Goal: Information Seeking & Learning: Learn about a topic

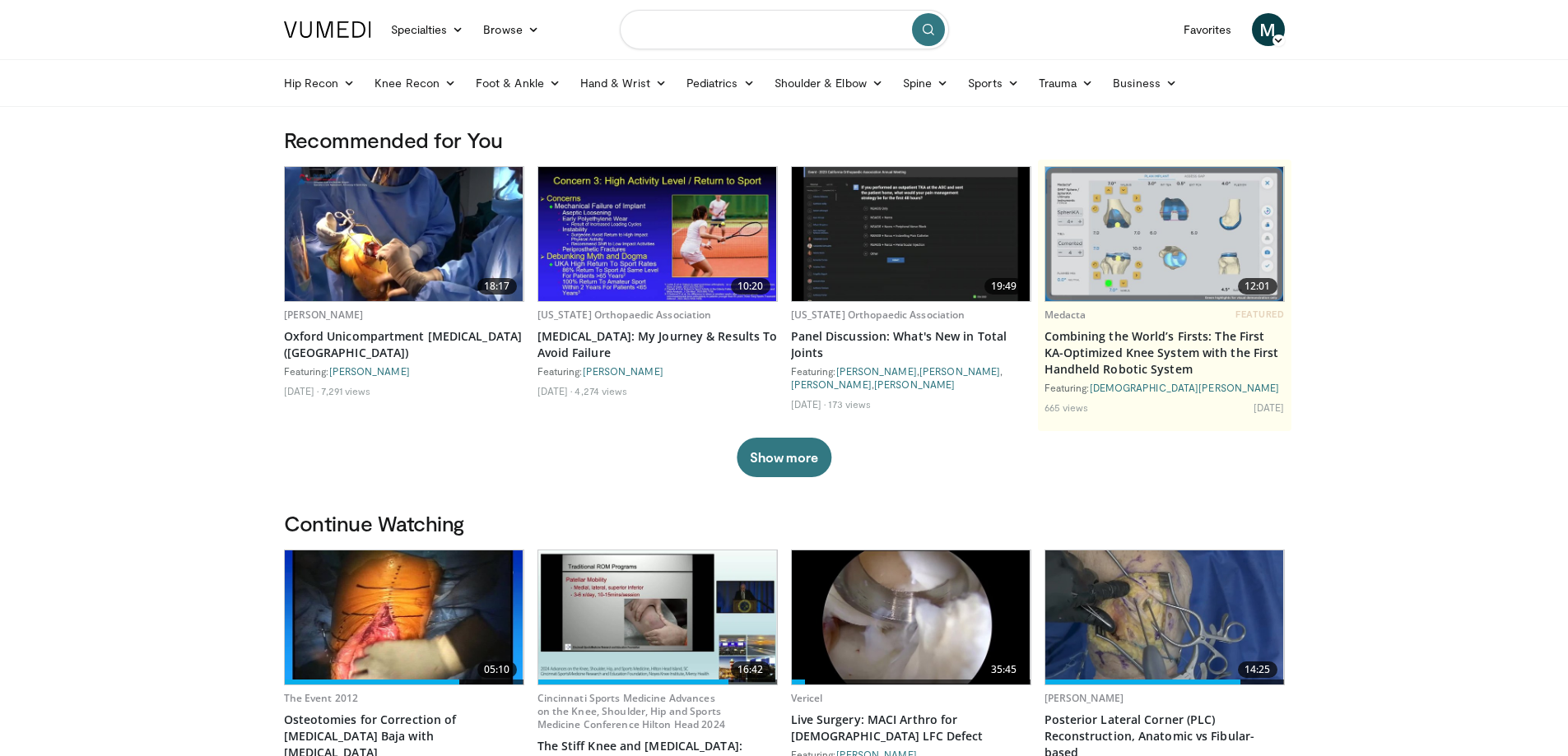
click at [720, 25] on input "Search topics, interventions" at bounding box center [784, 30] width 329 height 39
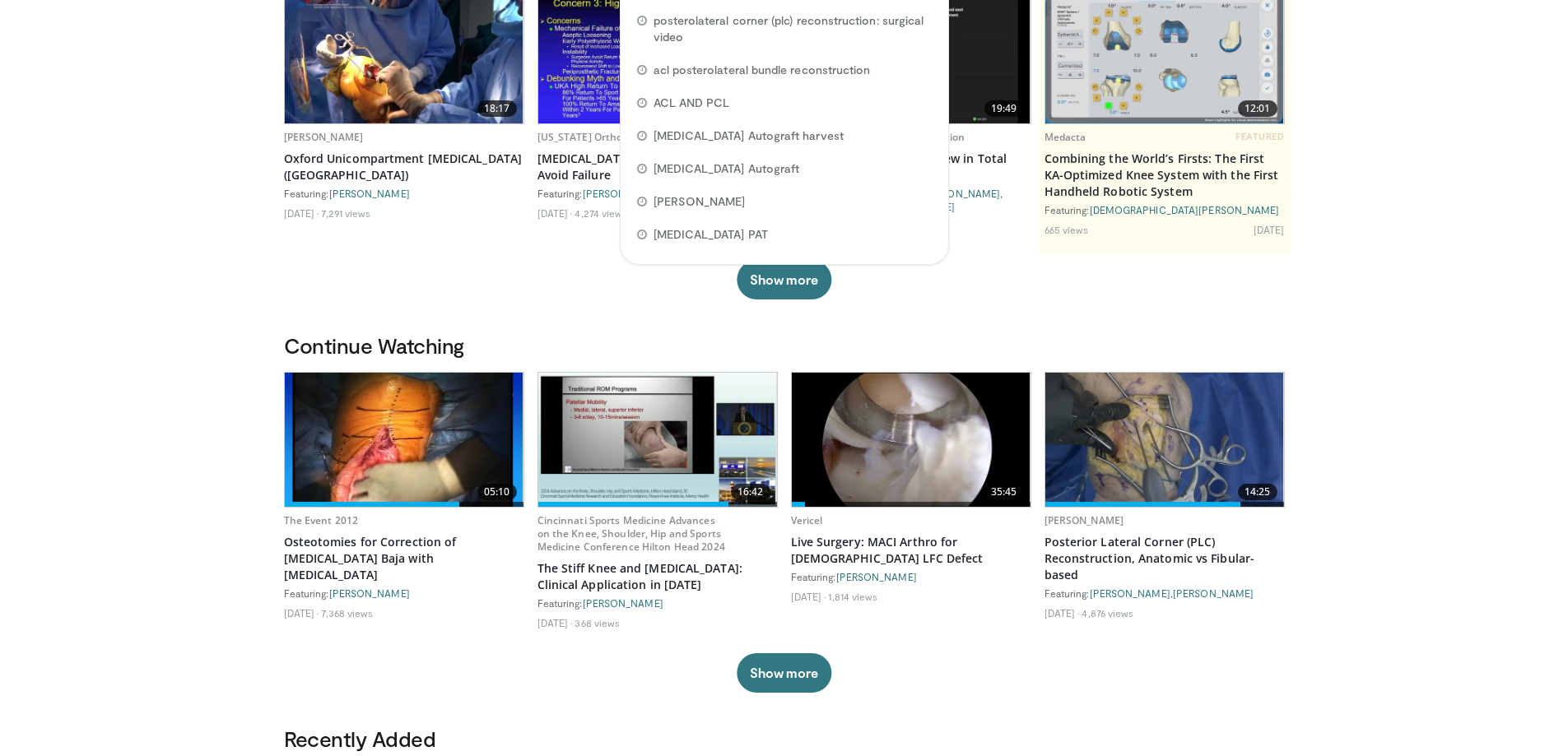
scroll to position [163, 0]
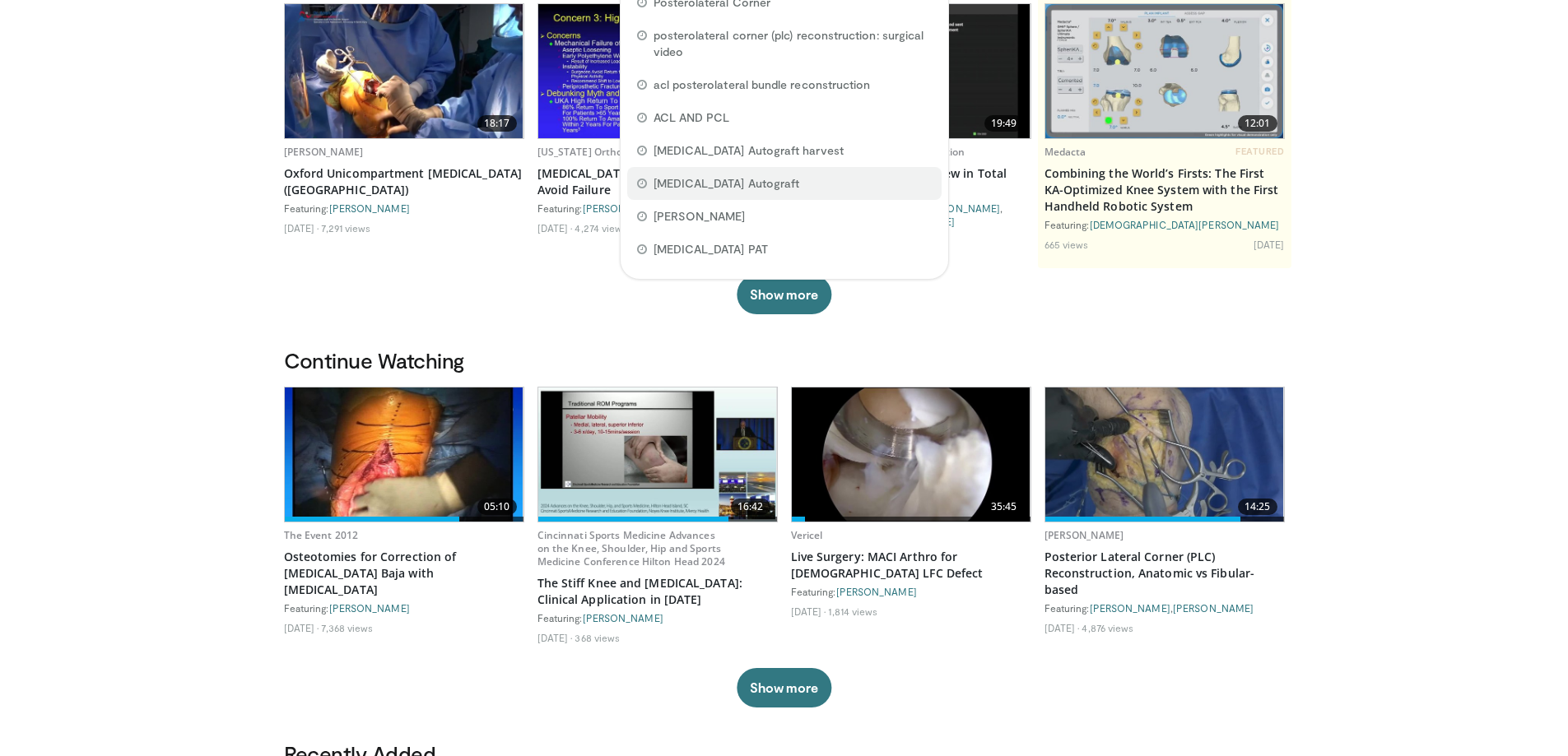
click at [753, 175] on span "Hamstring Autograft" at bounding box center [727, 183] width 147 height 17
type input "**********"
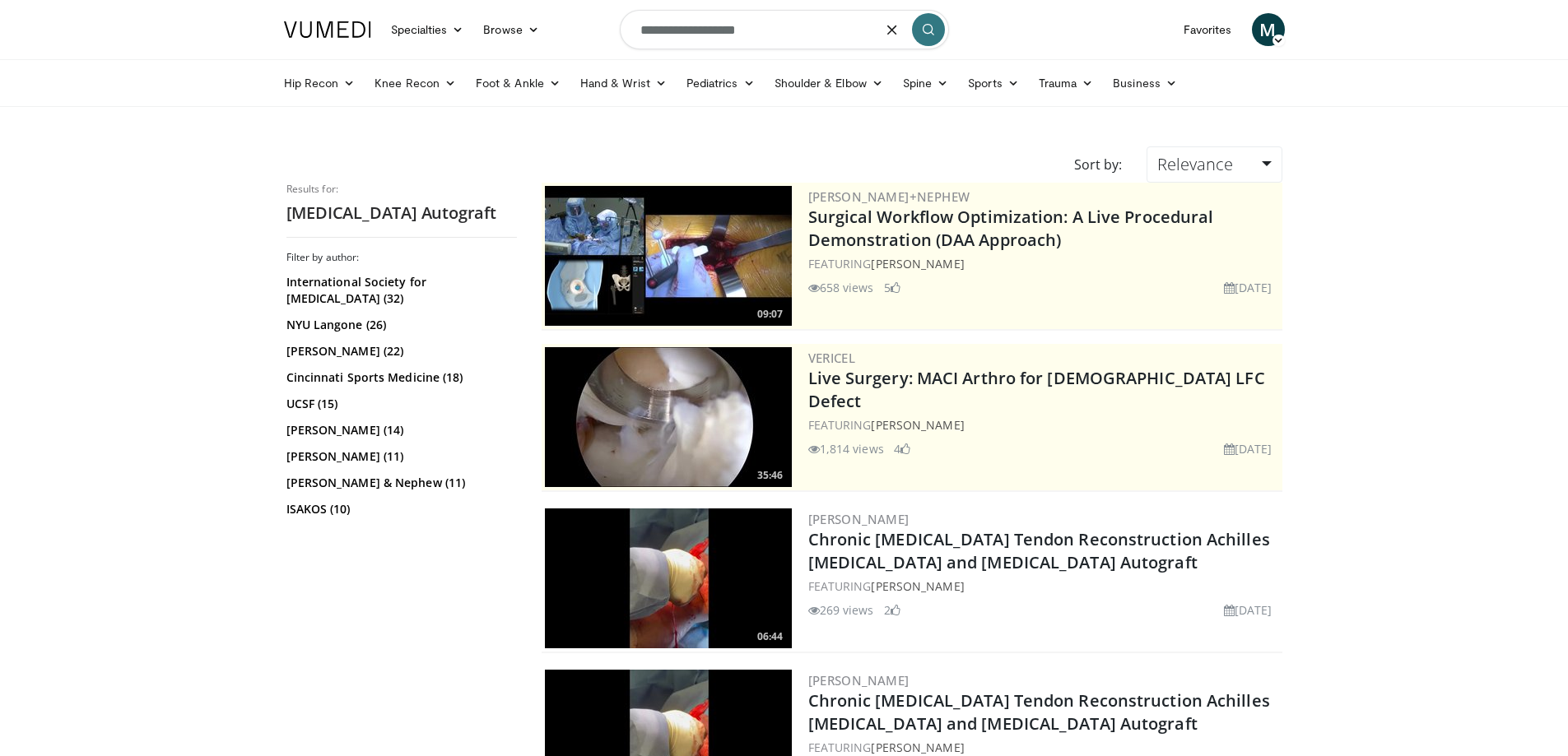
click at [791, 37] on input "**********" at bounding box center [784, 30] width 329 height 39
type input "**********"
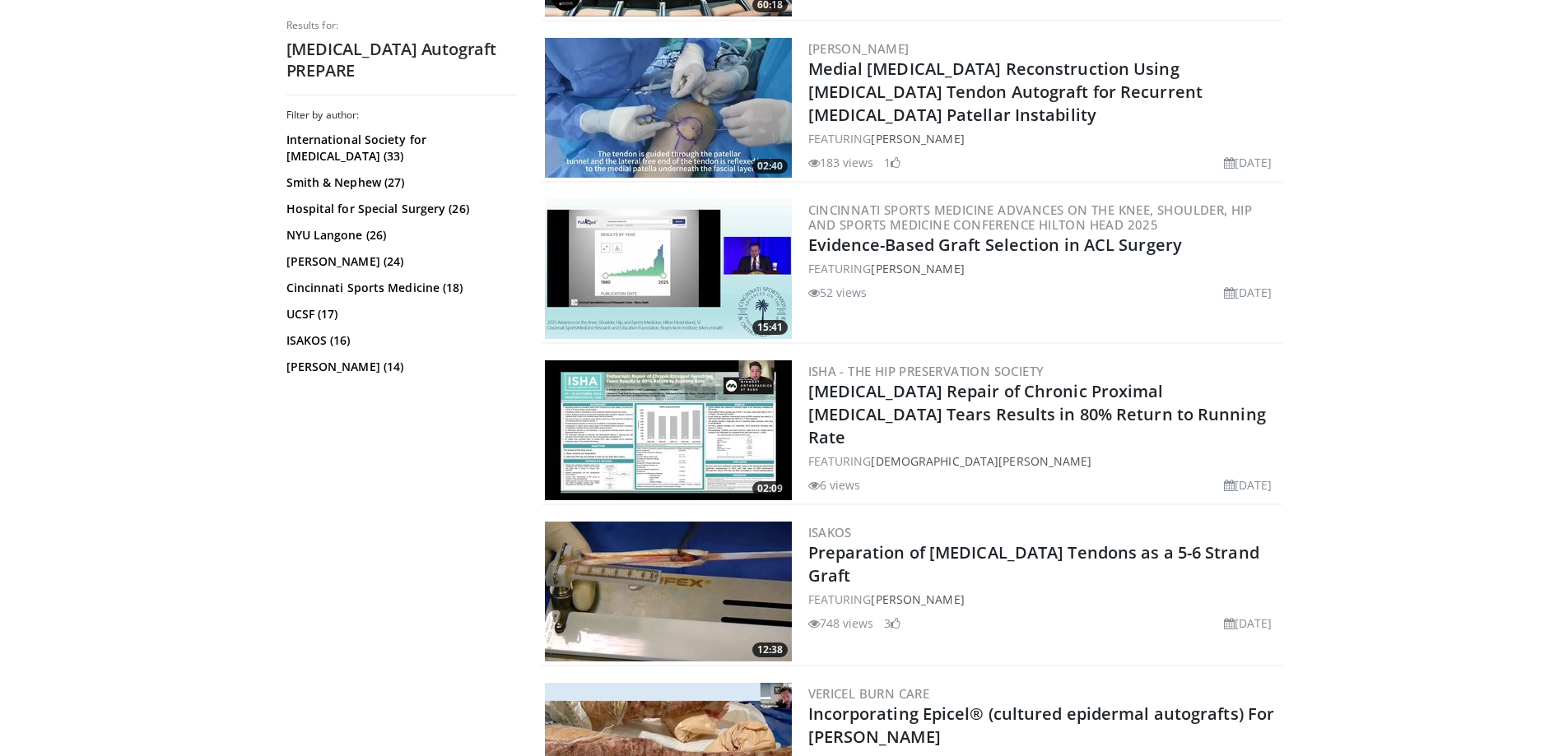
scroll to position [2552, 0]
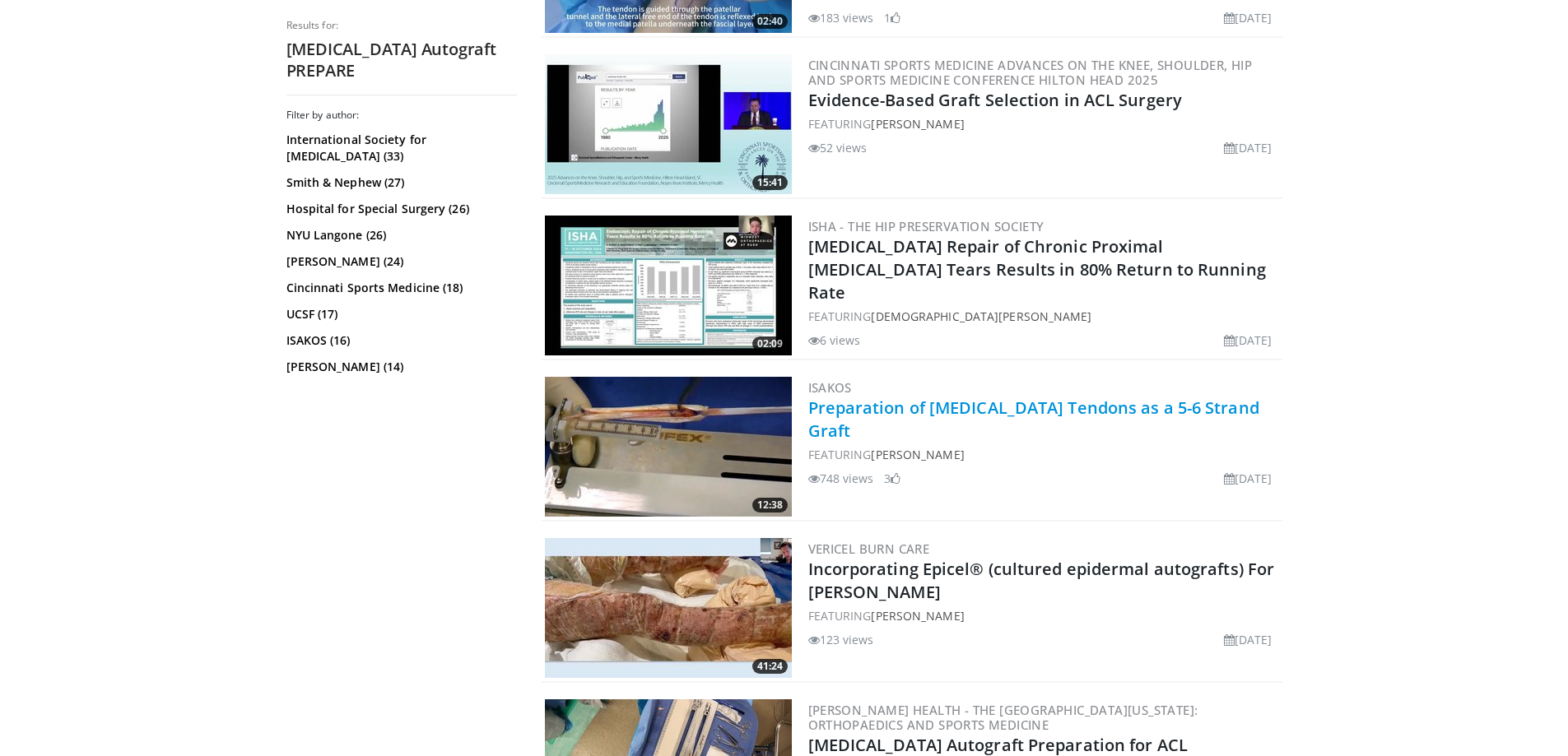
click at [1119, 408] on link "Preparation of Hamstring Tendons as a 5-6 Strand Graft" at bounding box center [1034, 419] width 451 height 45
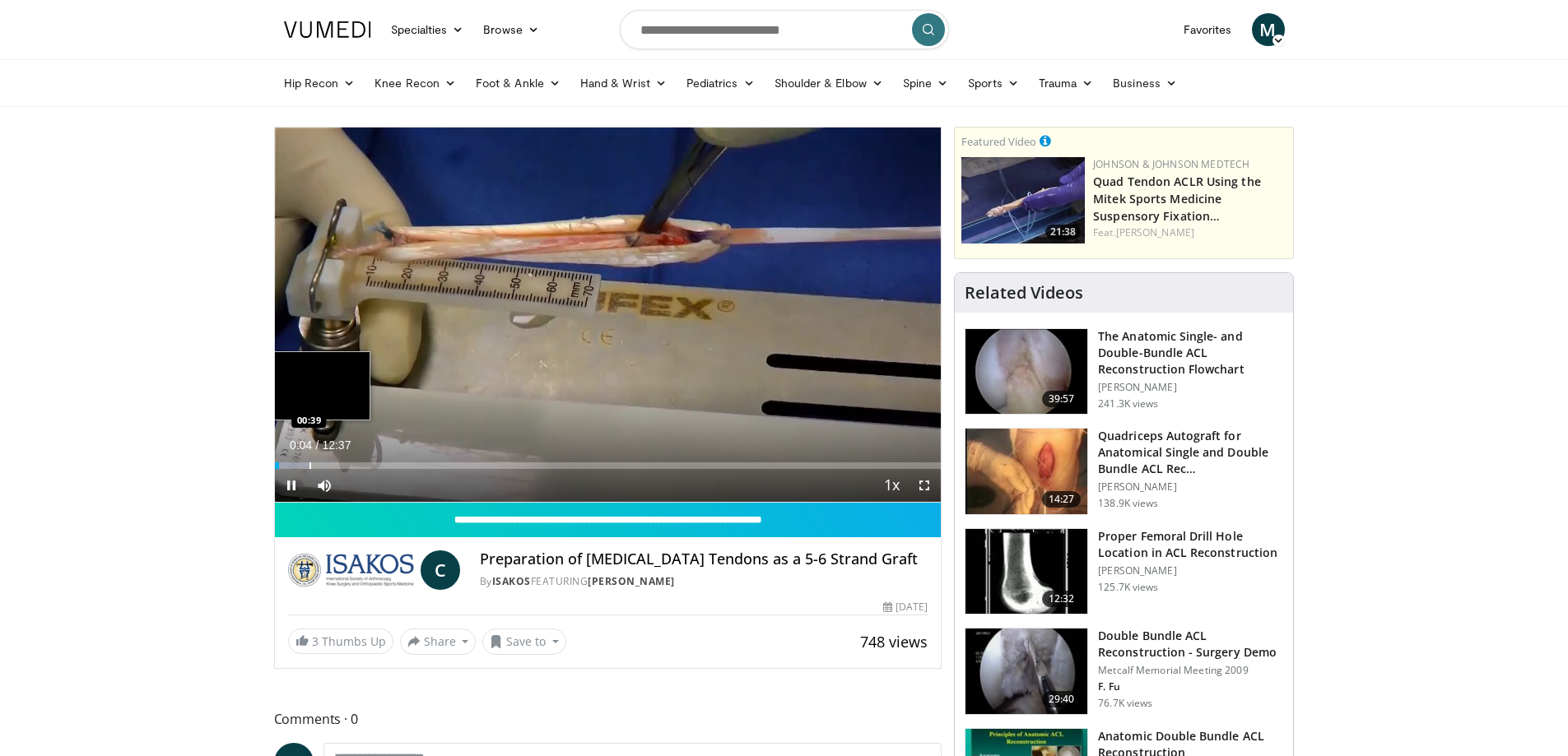
click at [310, 466] on div "Progress Bar" at bounding box center [311, 465] width 2 height 7
click at [338, 467] on div "Progress Bar" at bounding box center [339, 465] width 2 height 7
click at [376, 471] on div "68%" at bounding box center [369, 485] width 58 height 33
click at [382, 467] on div "Progress Bar" at bounding box center [383, 465] width 2 height 7
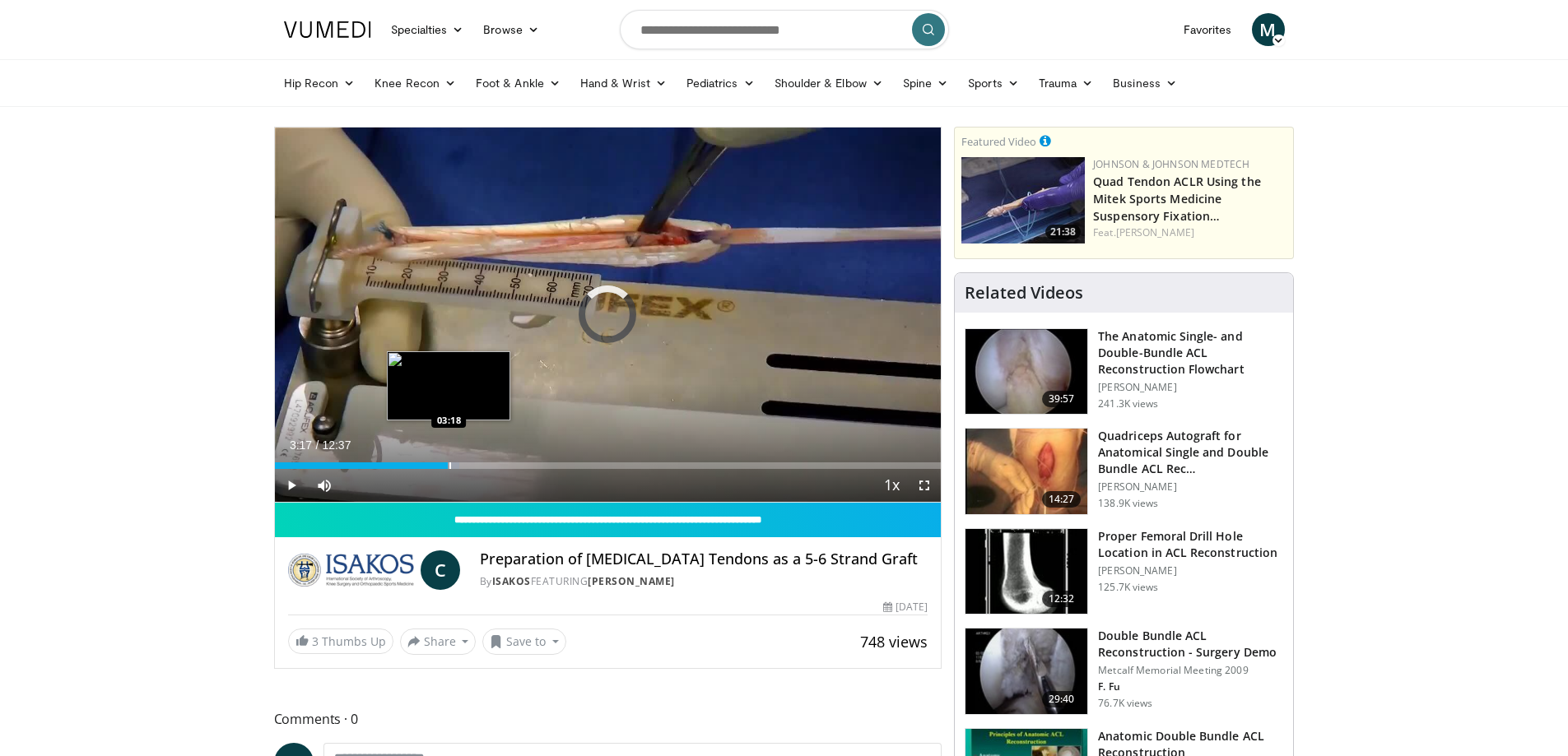
click at [449, 468] on div "Progress Bar" at bounding box center [450, 465] width 2 height 7
click at [477, 468] on div "Progress Bar" at bounding box center [478, 465] width 2 height 7
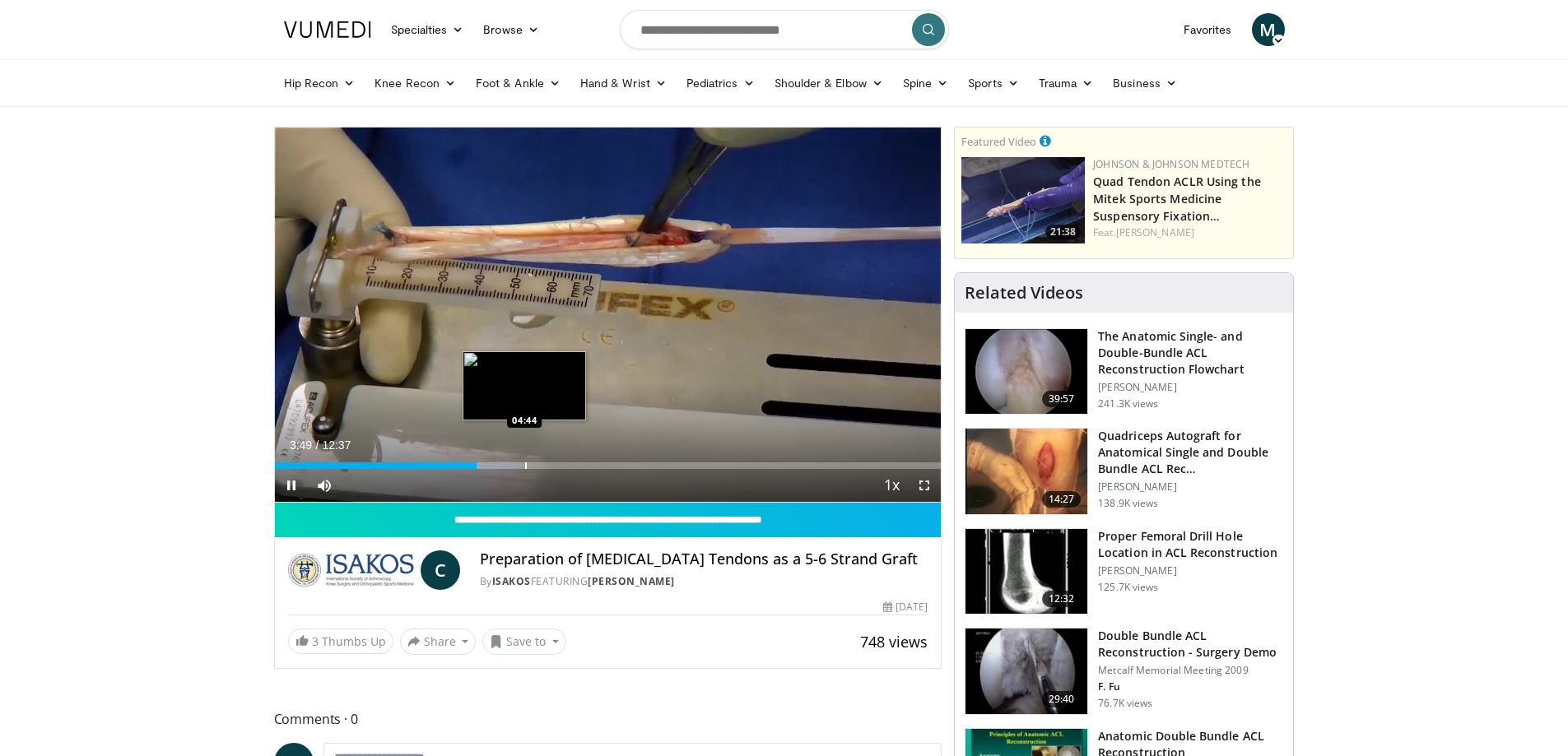
click at [526, 466] on div "Progress Bar" at bounding box center [526, 465] width 2 height 7
click at [558, 466] on div "Progress Bar" at bounding box center [559, 465] width 2 height 7
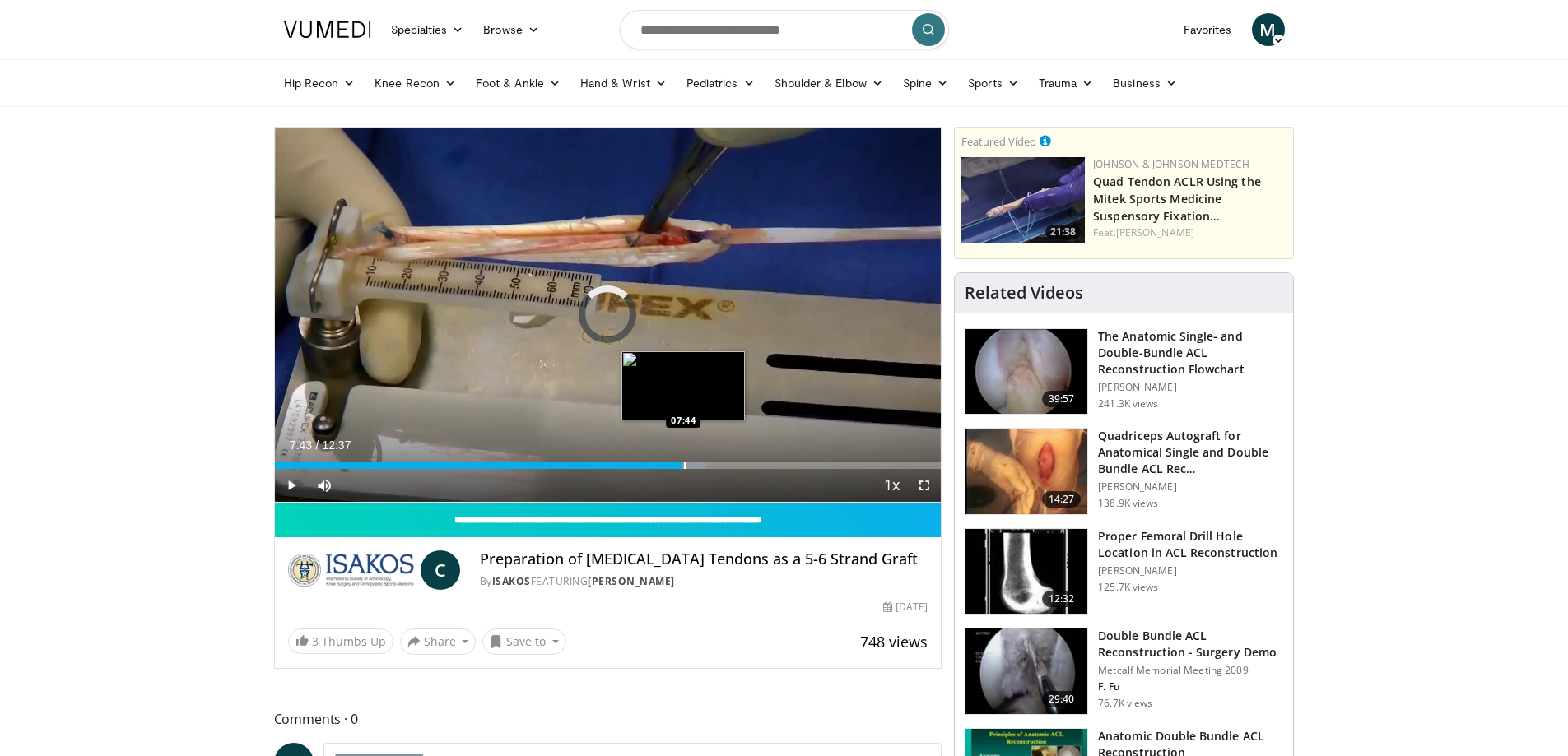
click at [684, 467] on div "Progress Bar" at bounding box center [685, 465] width 2 height 7
click at [717, 466] on div "Progress Bar" at bounding box center [718, 465] width 2 height 7
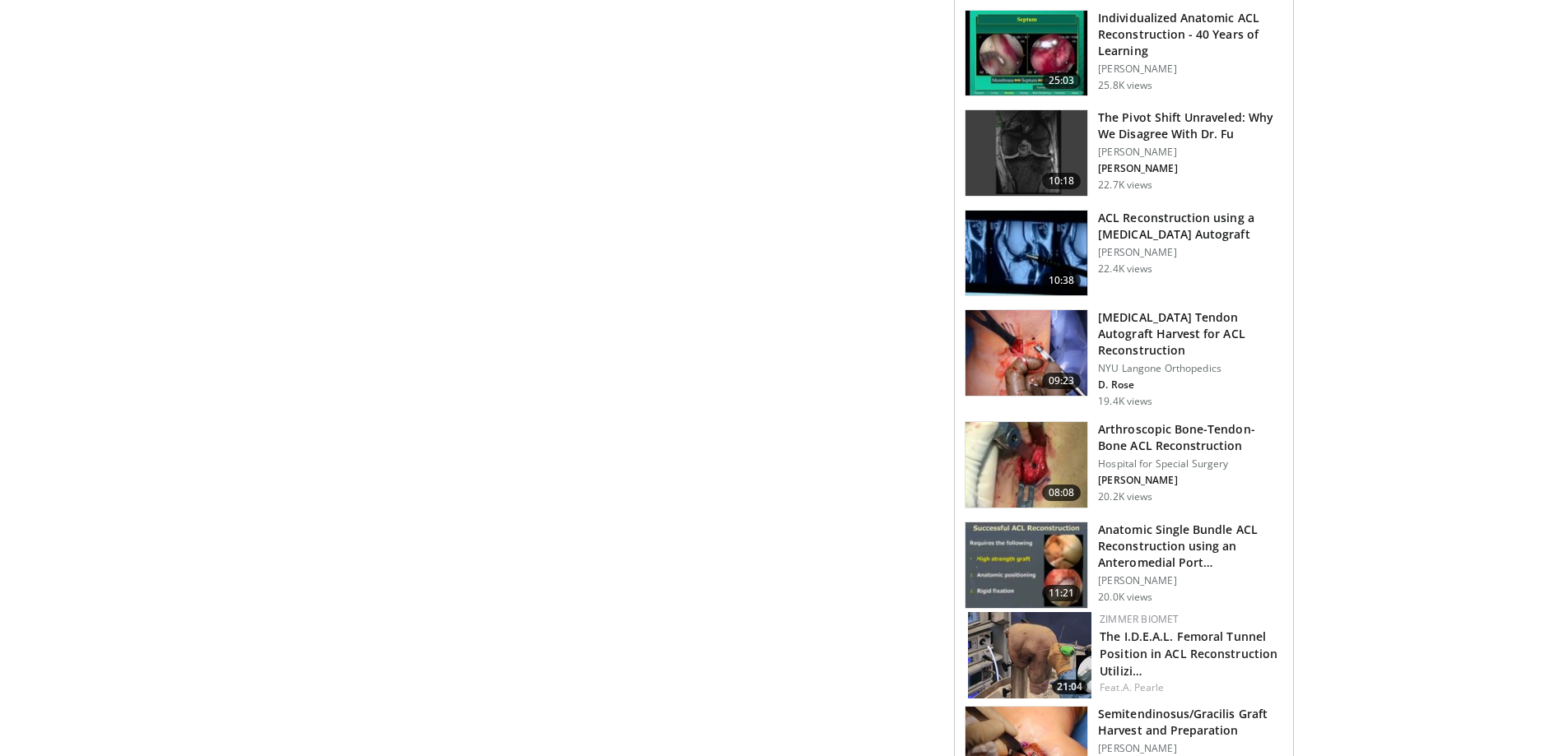
scroll to position [1646, 0]
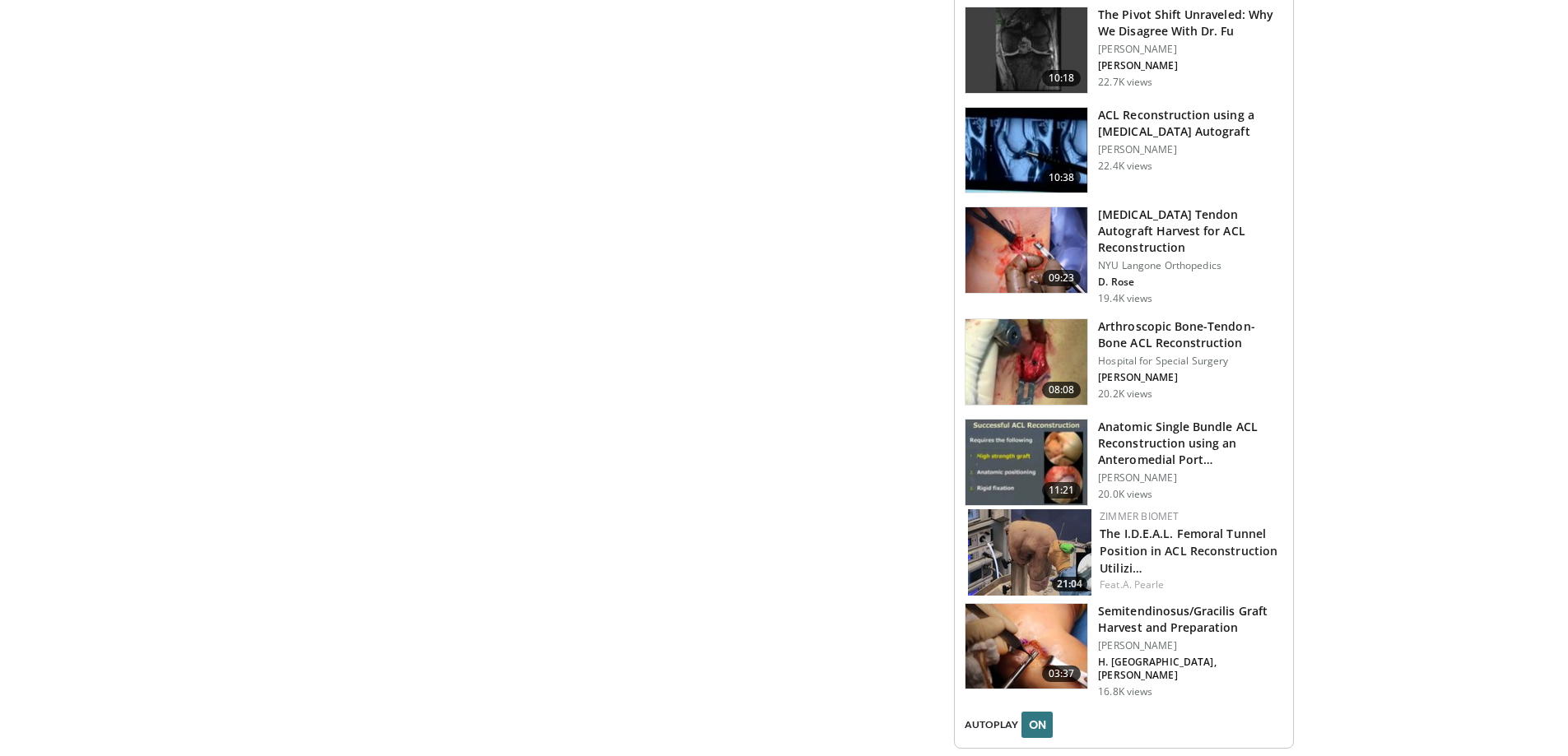
click at [1154, 226] on h3 "[MEDICAL_DATA] Tendon Autograft Harvest for ACL Reconstruction" at bounding box center [1191, 231] width 185 height 50
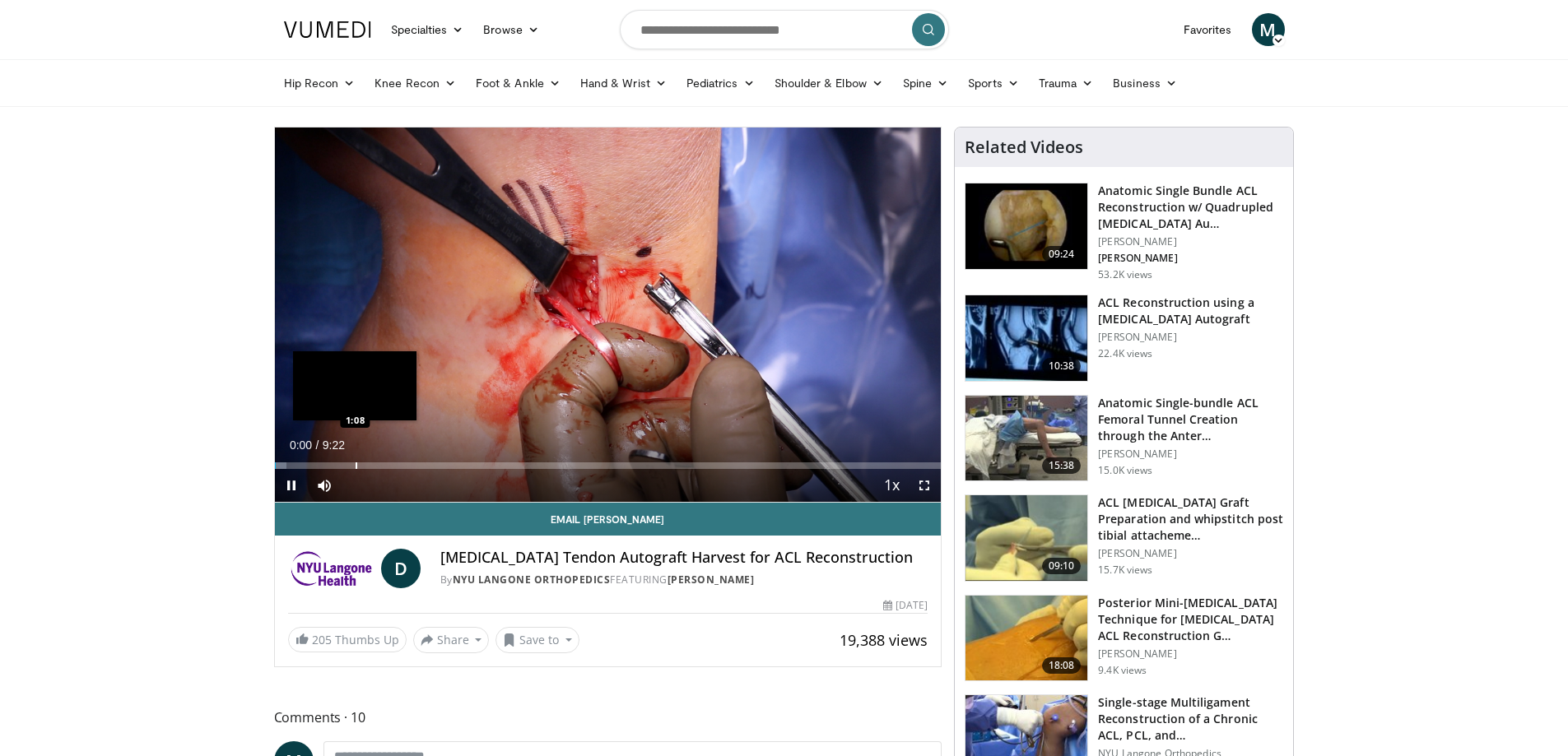
click at [356, 466] on div "Progress Bar" at bounding box center [356, 465] width 2 height 7
click at [399, 458] on div "Loaded : 23.12% 1:44 1:44" at bounding box center [608, 461] width 667 height 16
click at [337, 469] on div "Progress Bar" at bounding box center [338, 465] width 2 height 7
click at [319, 460] on div "Loaded : 19.56% 0:51 0:39" at bounding box center [608, 461] width 667 height 16
click at [301, 461] on div "Loaded : 19.37% 0:40 0:22" at bounding box center [608, 461] width 667 height 16
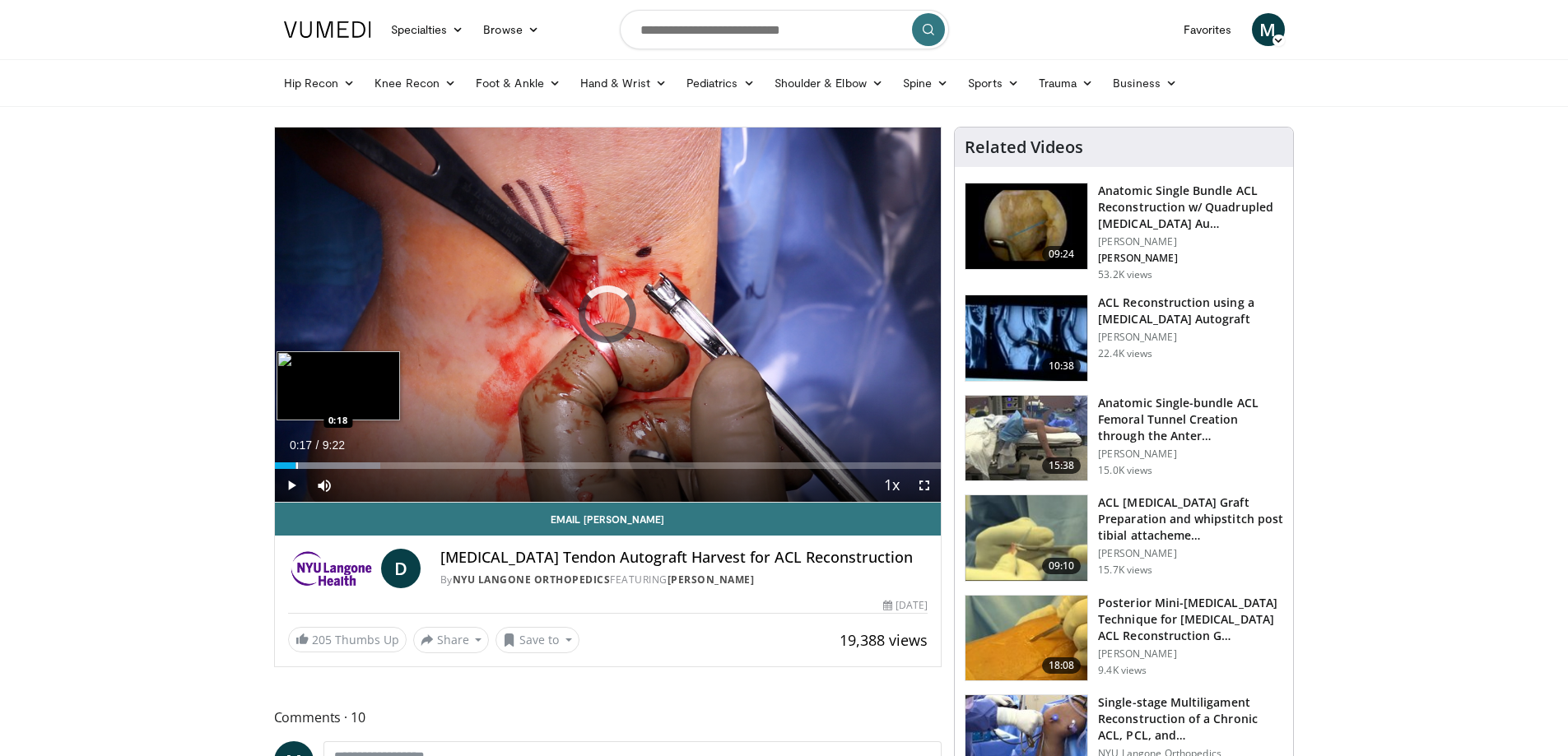
click at [295, 469] on div "0:25" at bounding box center [285, 465] width 21 height 7
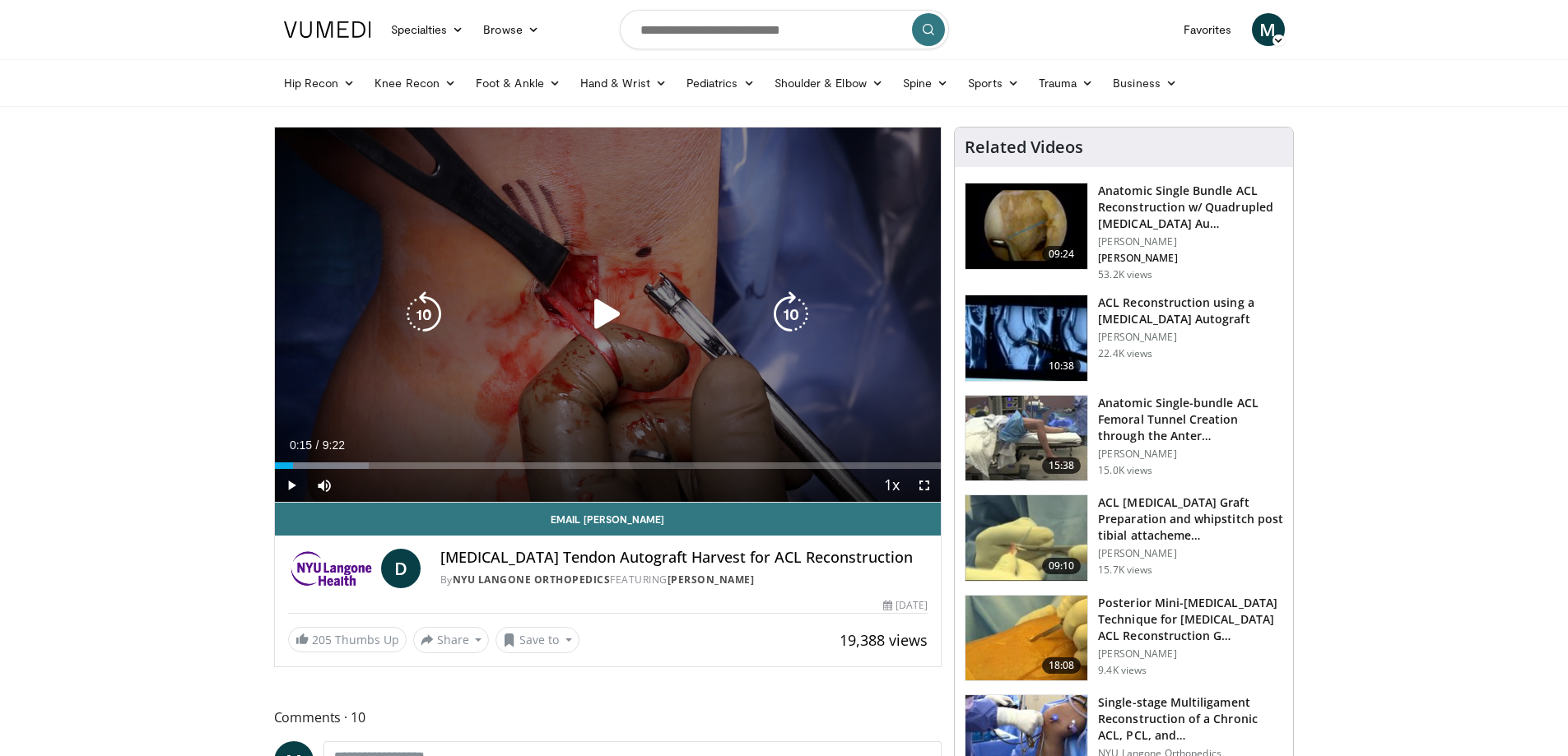
click at [292, 468] on div "0:15" at bounding box center [283, 465] width 18 height 7
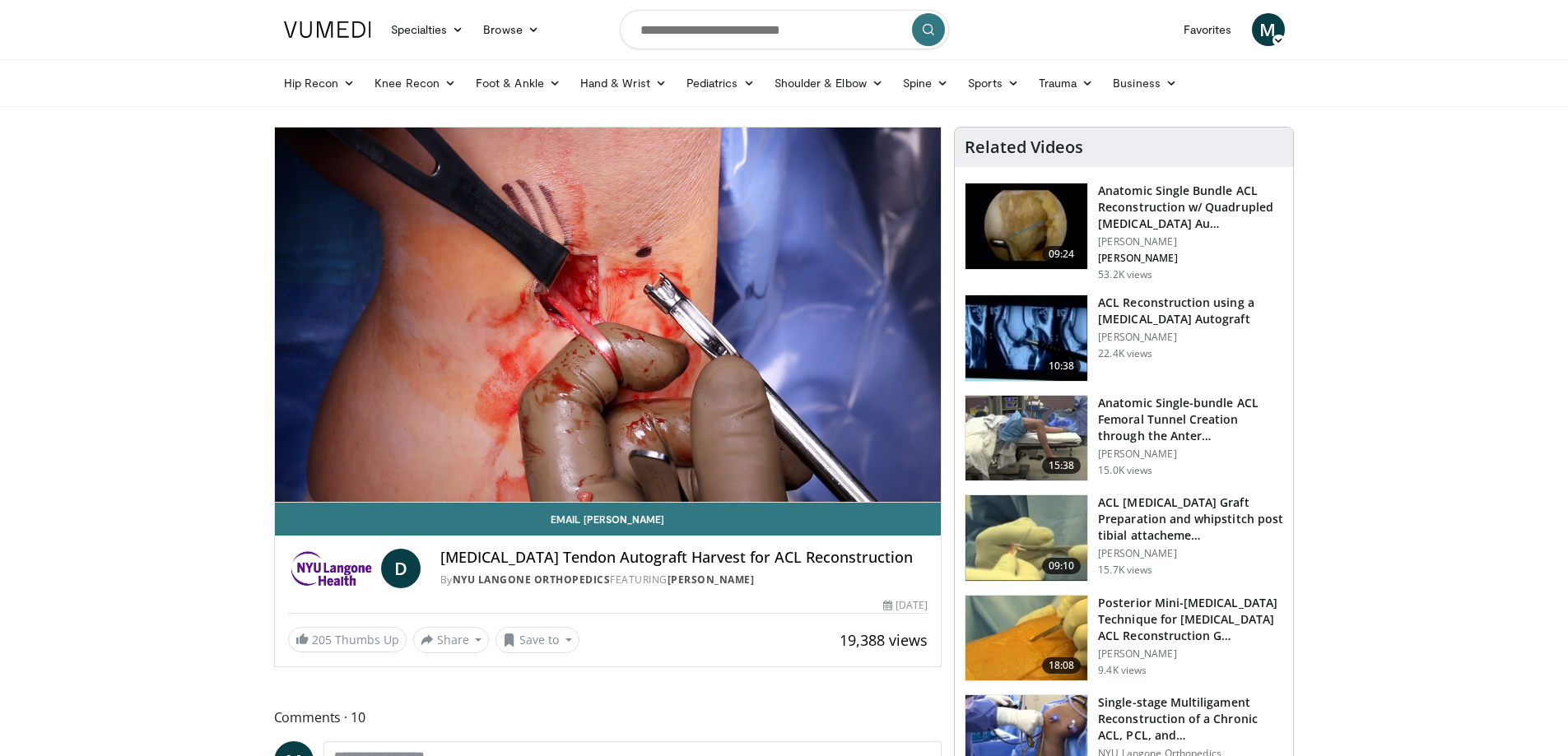
click at [288, 463] on div "10 seconds Tap to unmute" at bounding box center [608, 314] width 667 height 374
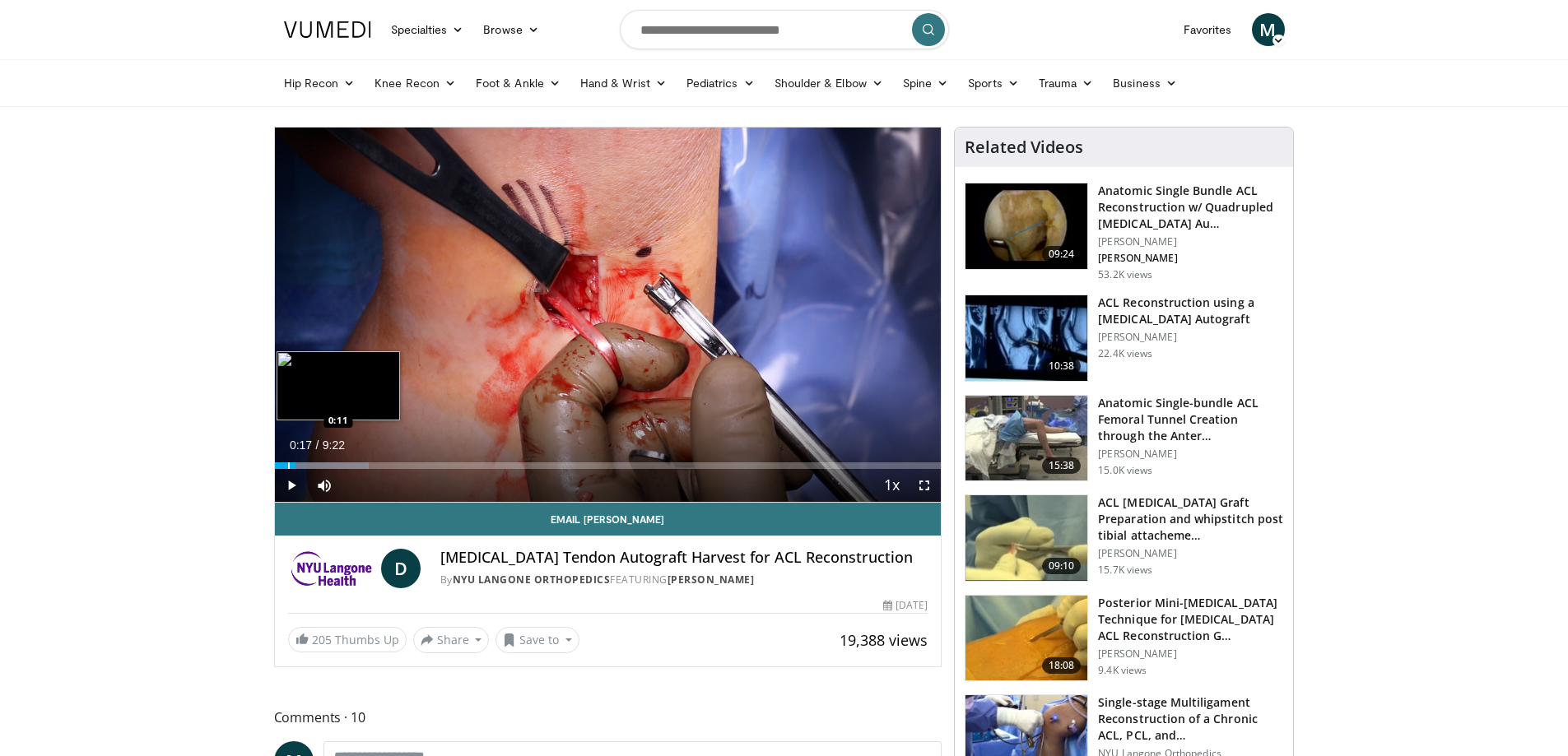
click at [288, 466] on div "Progress Bar" at bounding box center [289, 465] width 2 height 7
click at [282, 484] on span "Video Player" at bounding box center [291, 485] width 33 height 33
click at [321, 463] on div "Progress Bar" at bounding box center [322, 465] width 2 height 7
click at [345, 463] on div "Progress Bar" at bounding box center [346, 465] width 2 height 7
click at [360, 463] on div "Progress Bar" at bounding box center [361, 465] width 2 height 7
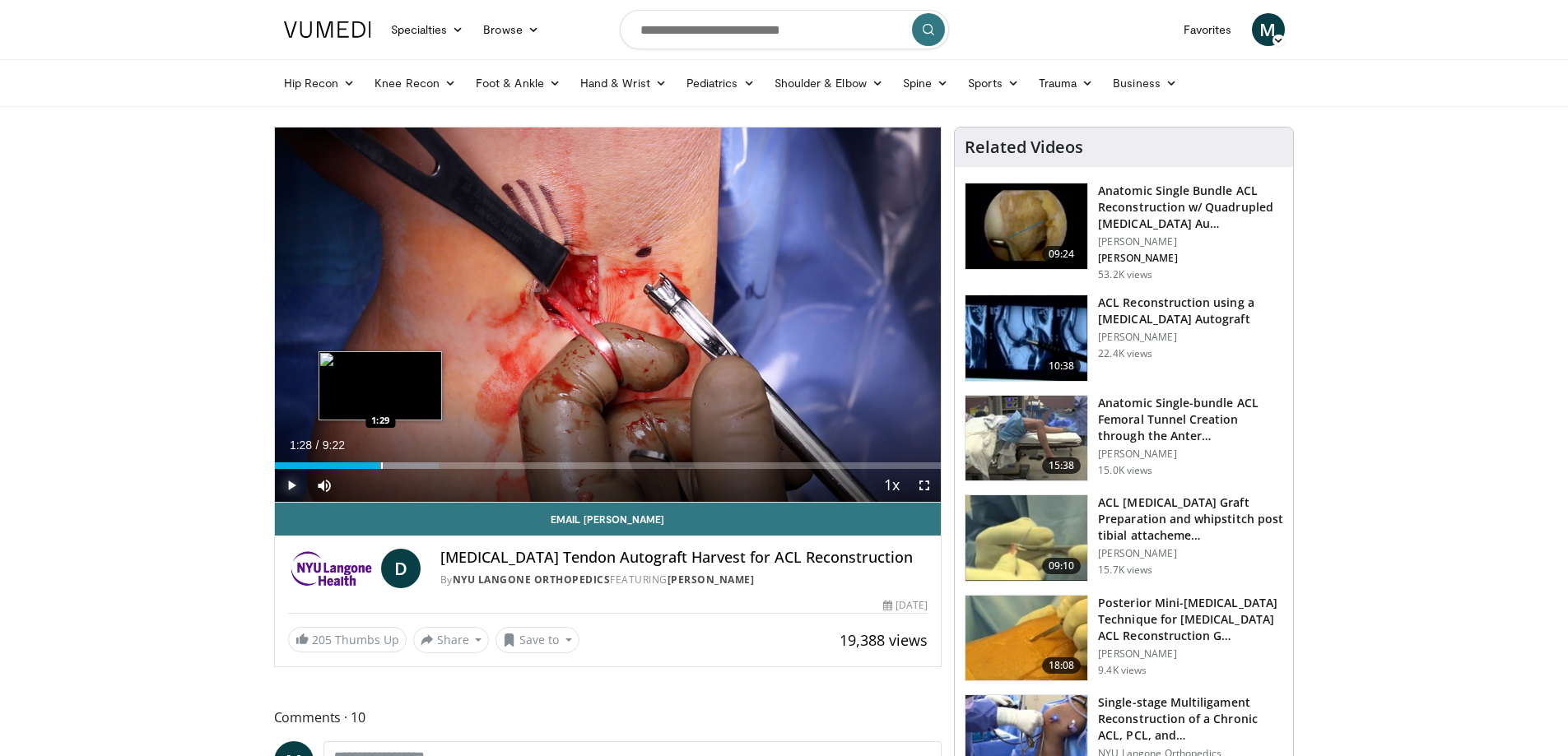
click at [381, 464] on div "Progress Bar" at bounding box center [382, 465] width 2 height 7
click at [392, 465] on div "Progress Bar" at bounding box center [393, 465] width 2 height 7
click at [430, 462] on div "Progress Bar" at bounding box center [430, 465] width 2 height 7
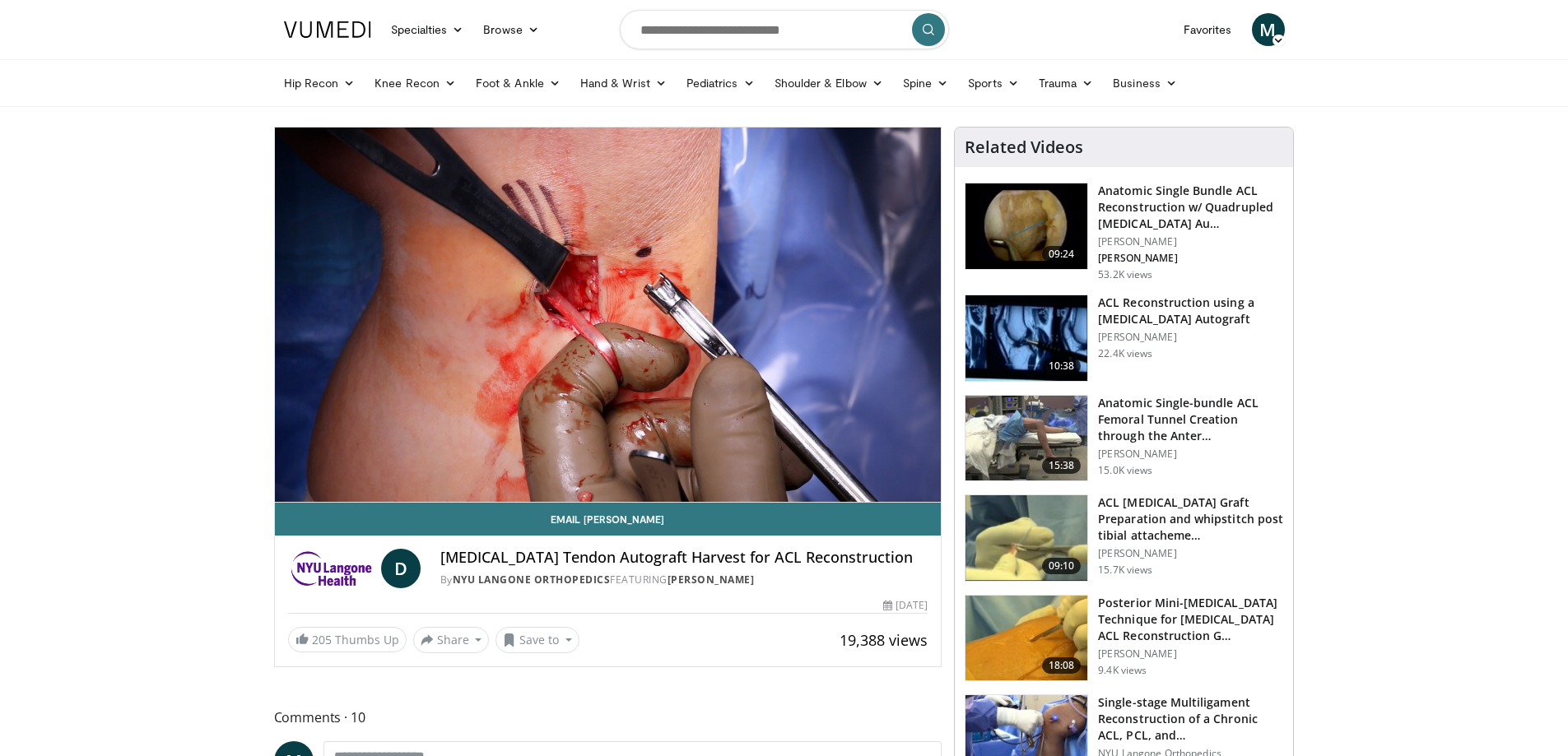
click at [461, 461] on div "10 seconds Tap to unmute" at bounding box center [608, 314] width 667 height 374
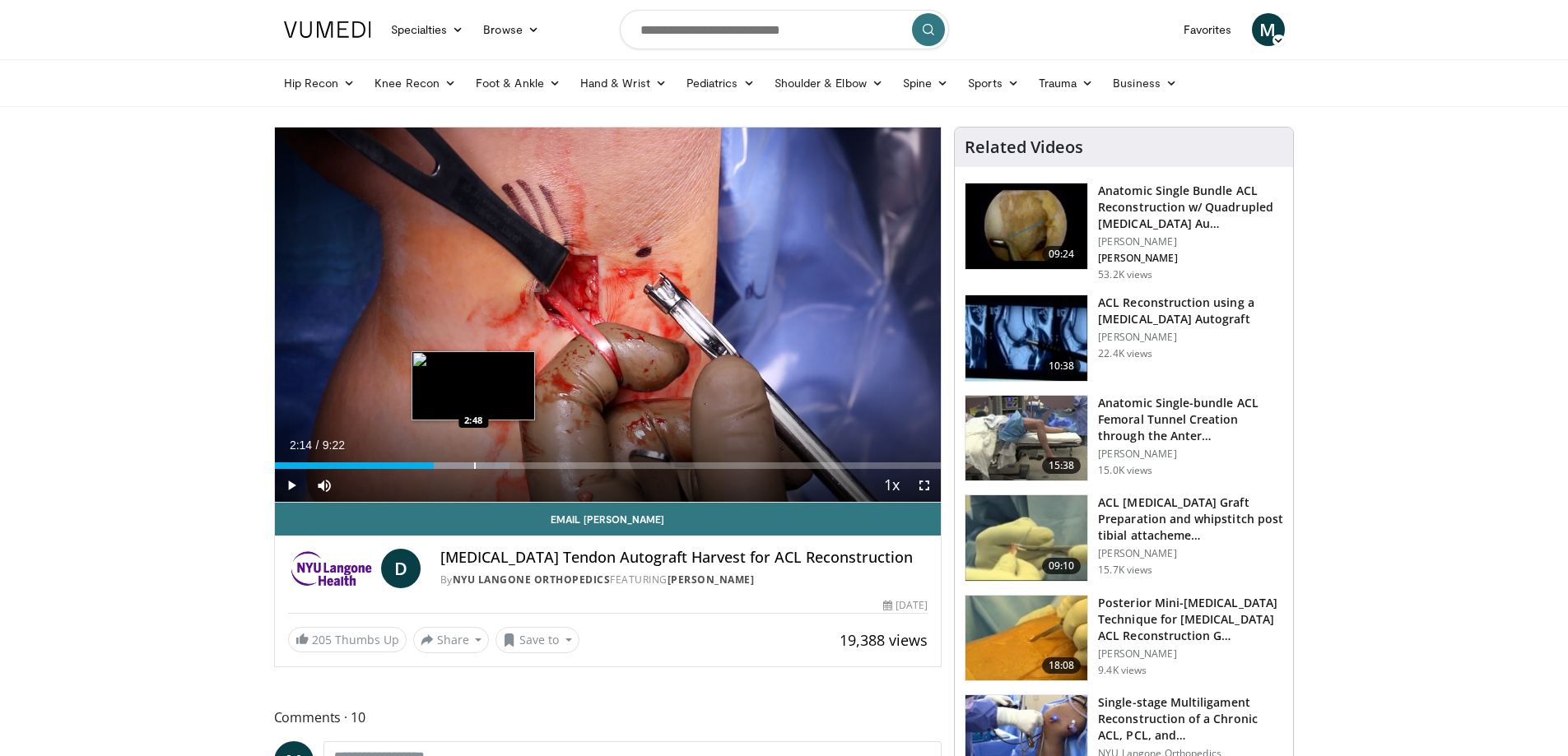
click at [474, 462] on div "Progress Bar" at bounding box center [475, 465] width 2 height 7
click at [496, 460] on div "Loaded : 37.34% 3:06 3:06" at bounding box center [608, 461] width 667 height 16
click at [292, 482] on span "Video Player" at bounding box center [291, 485] width 33 height 33
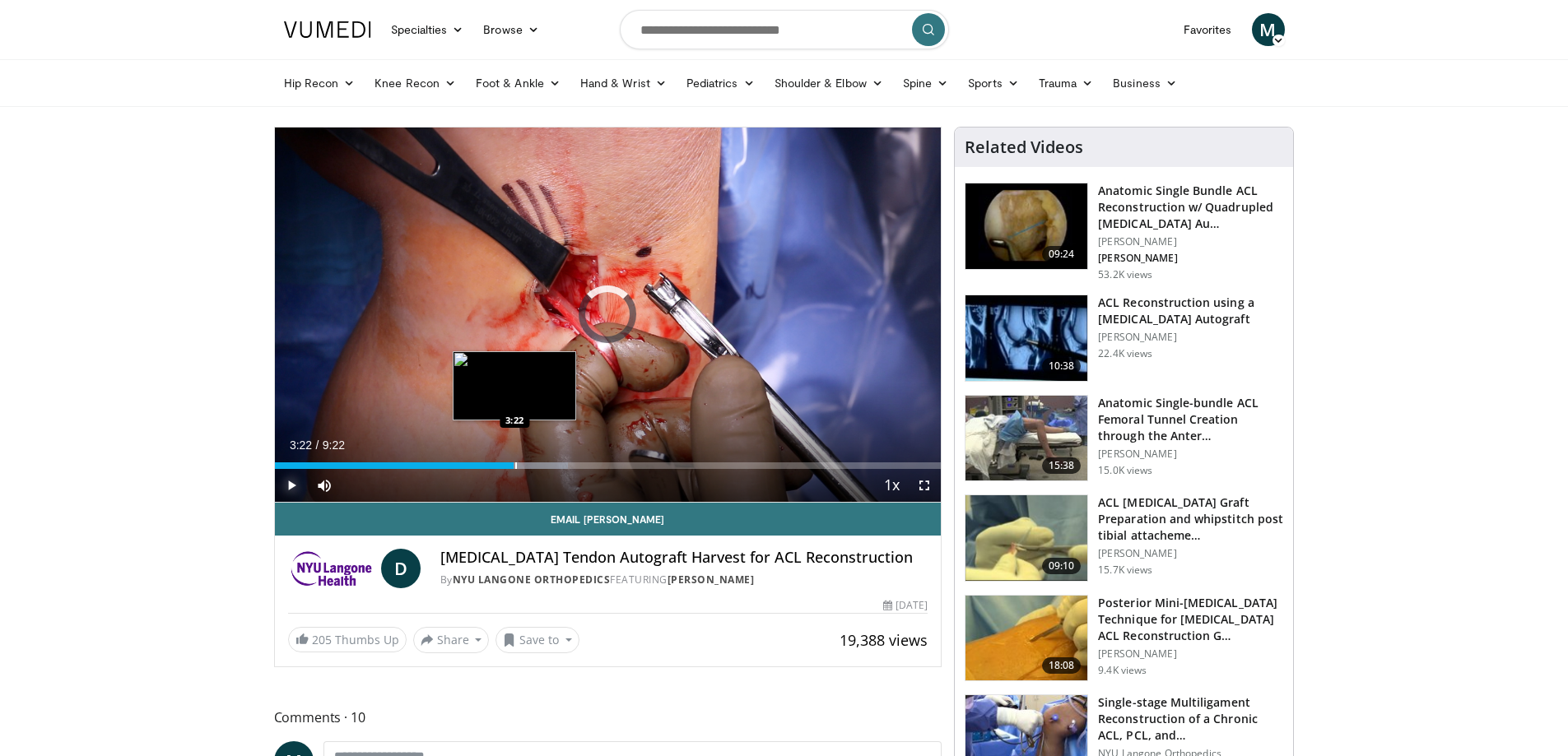
click at [515, 463] on div "Progress Bar" at bounding box center [516, 465] width 2 height 7
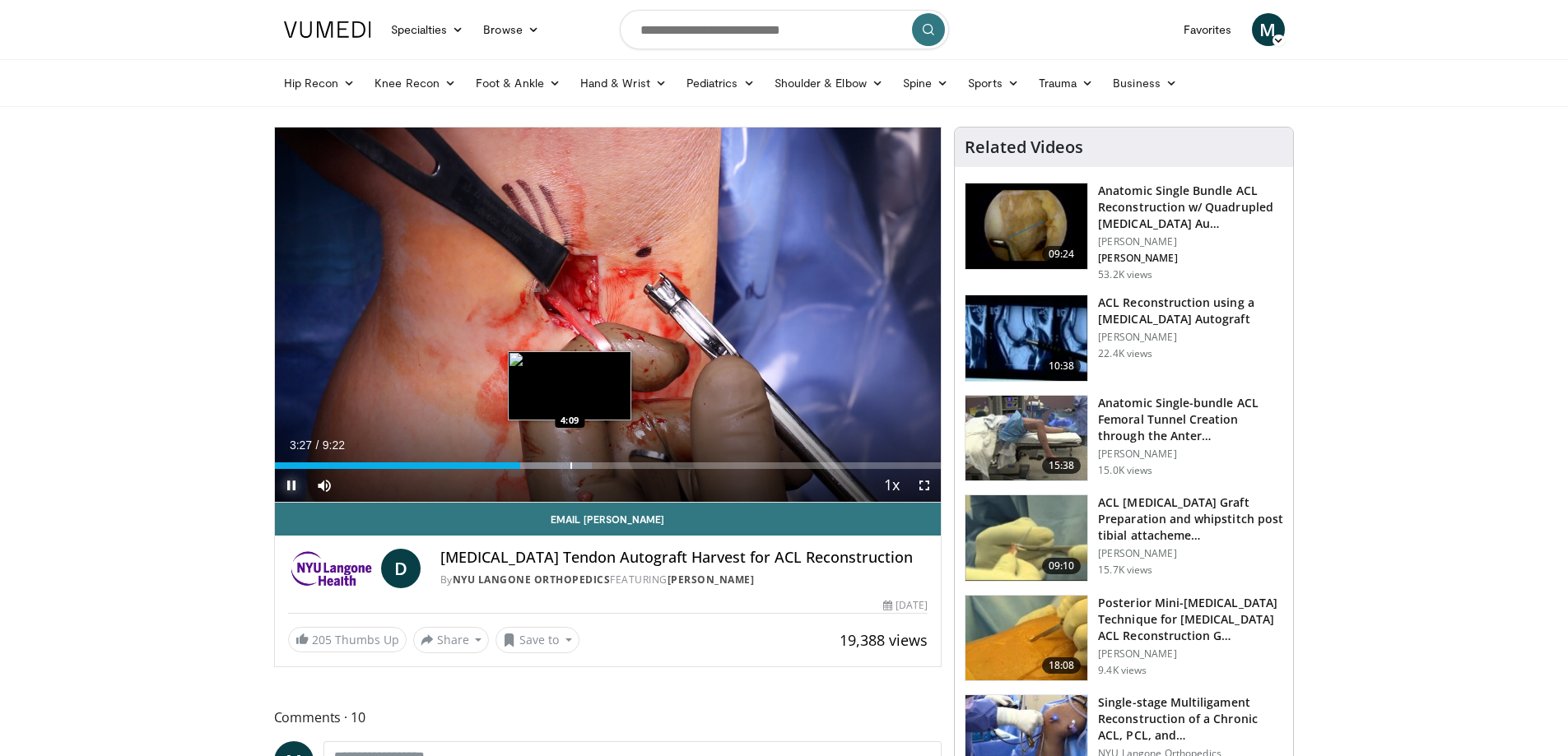
click at [571, 462] on div "Progress Bar" at bounding box center [572, 465] width 2 height 7
click at [577, 463] on div "Progress Bar" at bounding box center [578, 465] width 2 height 7
click at [624, 464] on div "Progress Bar" at bounding box center [625, 465] width 2 height 7
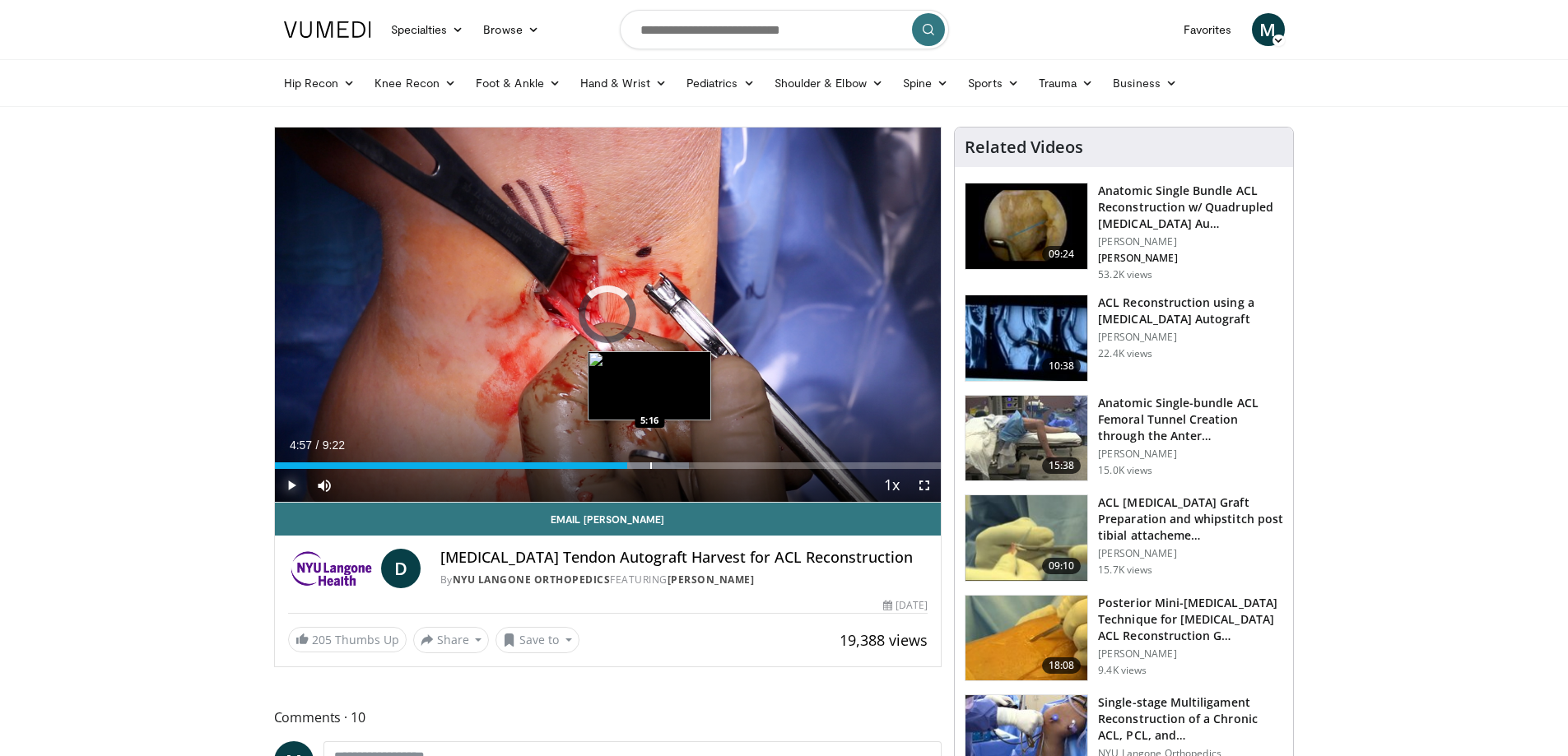
click at [650, 467] on div "Progress Bar" at bounding box center [651, 465] width 2 height 7
click at [687, 466] on div "Progress Bar" at bounding box center [688, 465] width 2 height 7
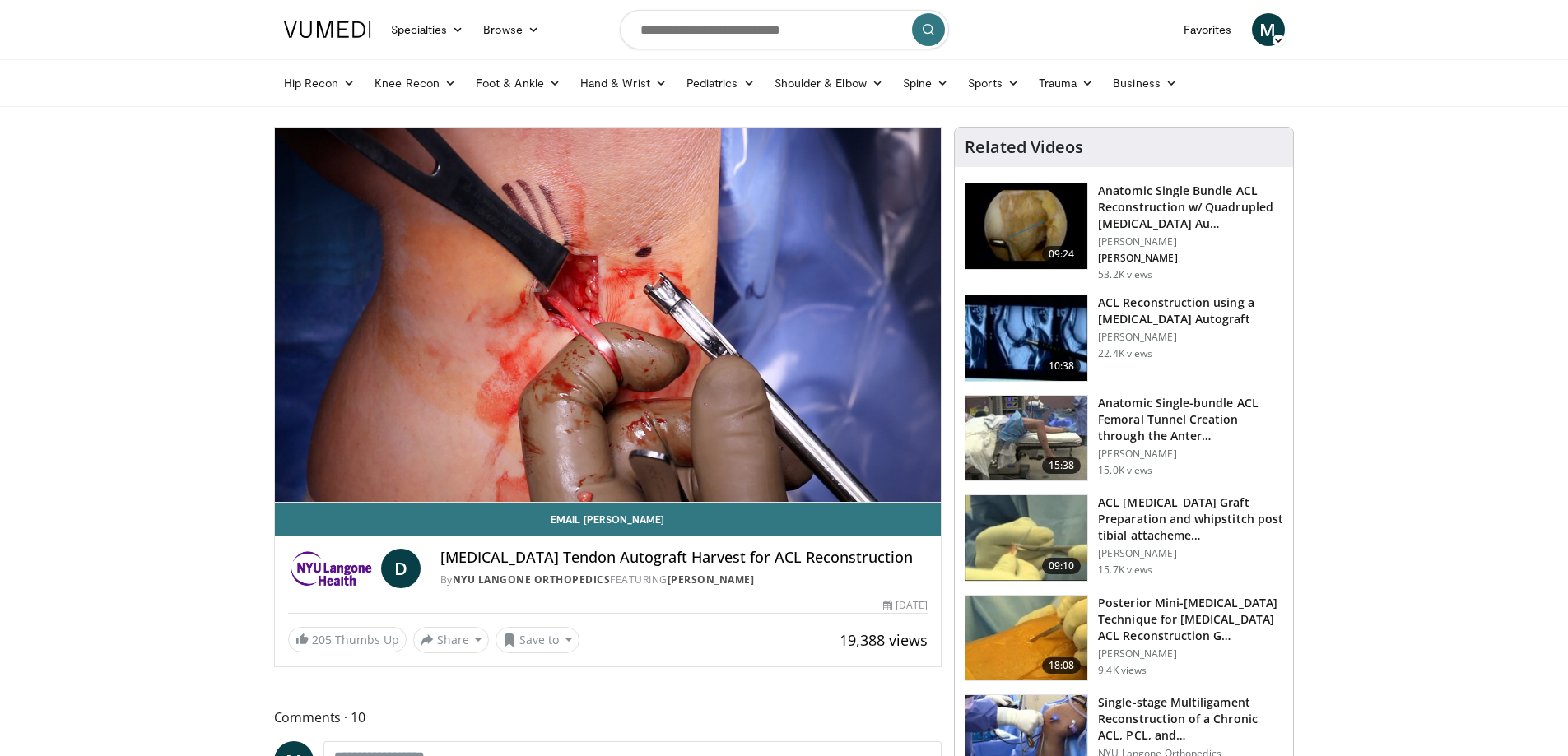
click at [735, 466] on div "10 seconds Tap to unmute" at bounding box center [608, 314] width 667 height 374
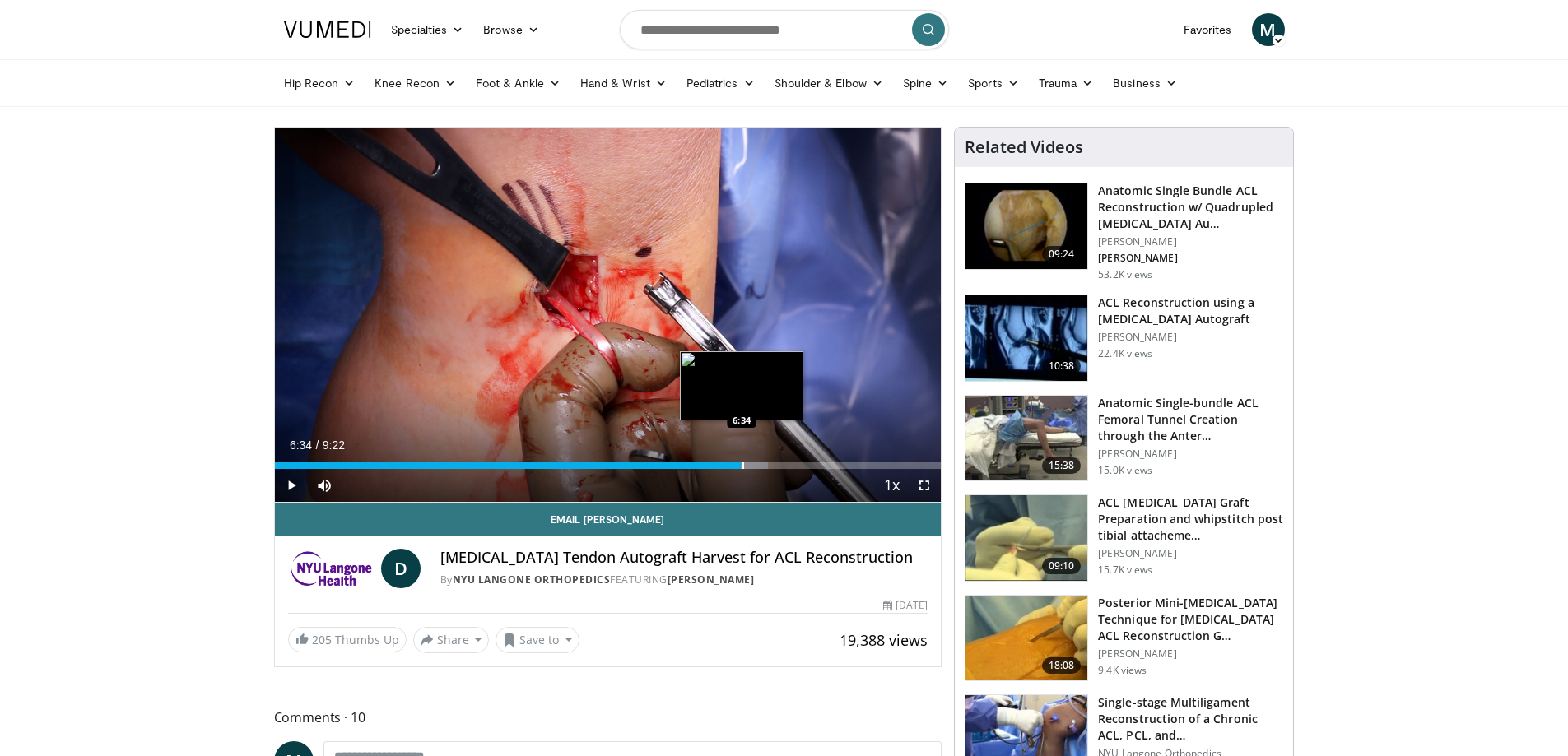
click at [743, 467] on div "Progress Bar" at bounding box center [744, 465] width 2 height 7
click at [772, 468] on div "Progress Bar" at bounding box center [773, 465] width 2 height 7
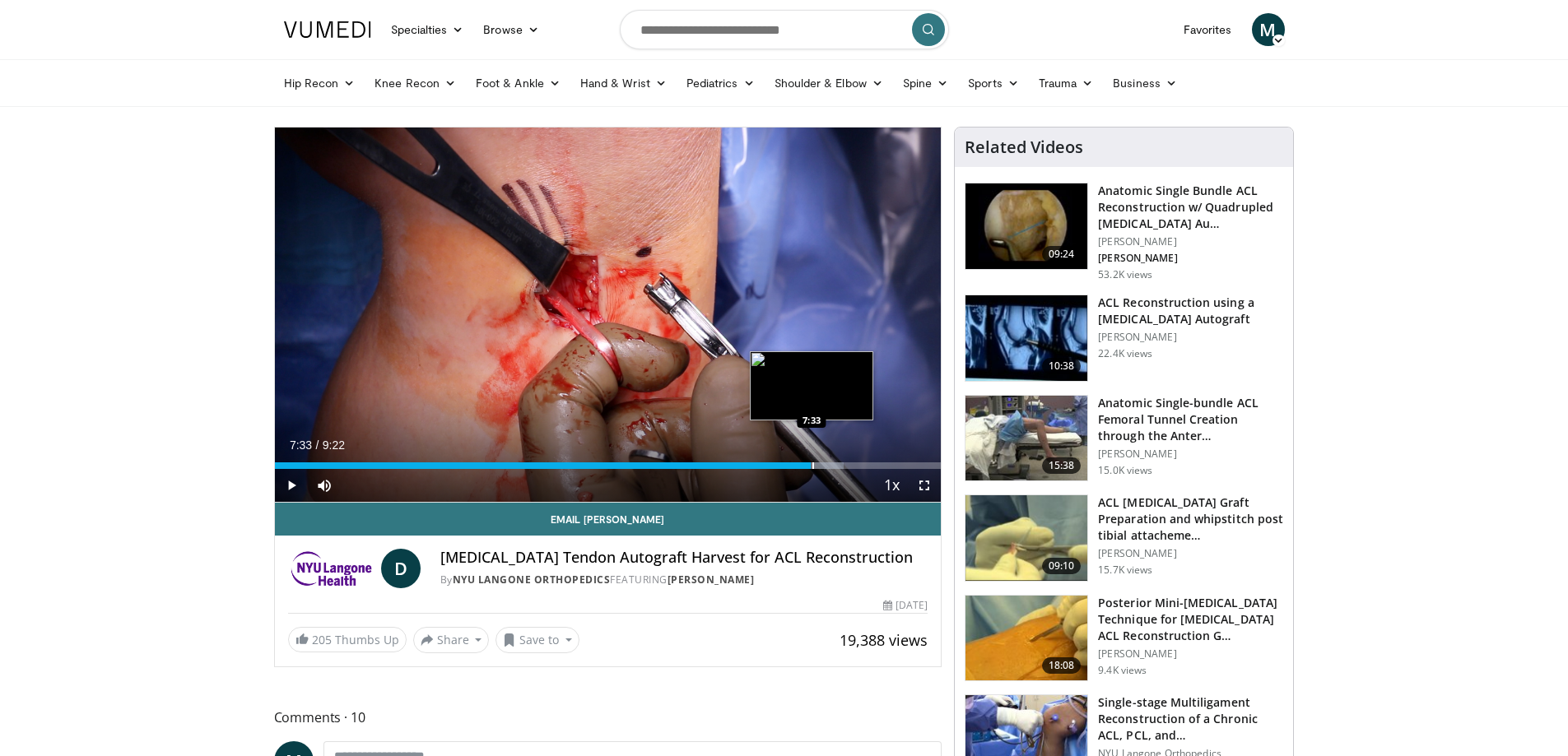
click at [812, 469] on div "Progress Bar" at bounding box center [813, 465] width 2 height 7
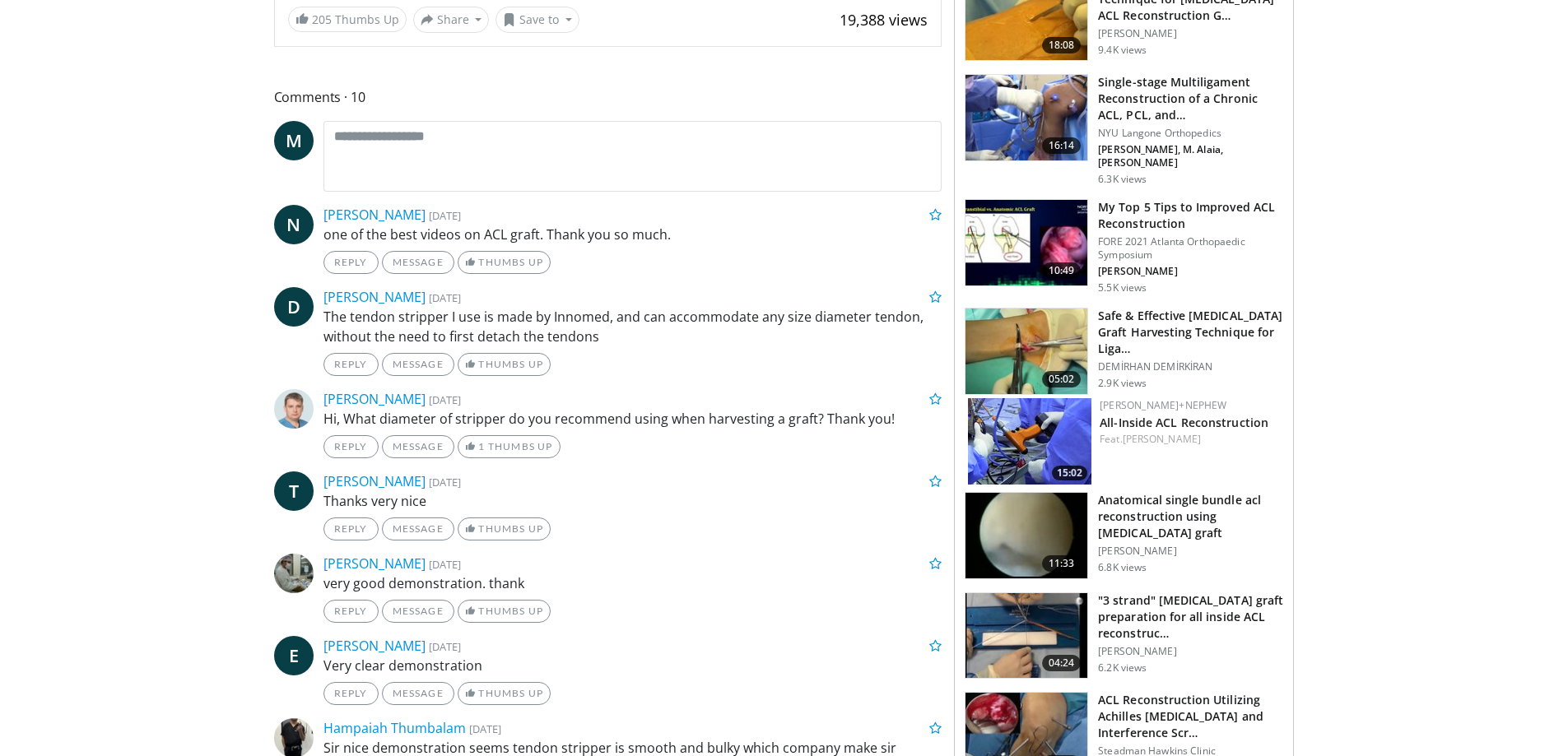
scroll to position [659, 0]
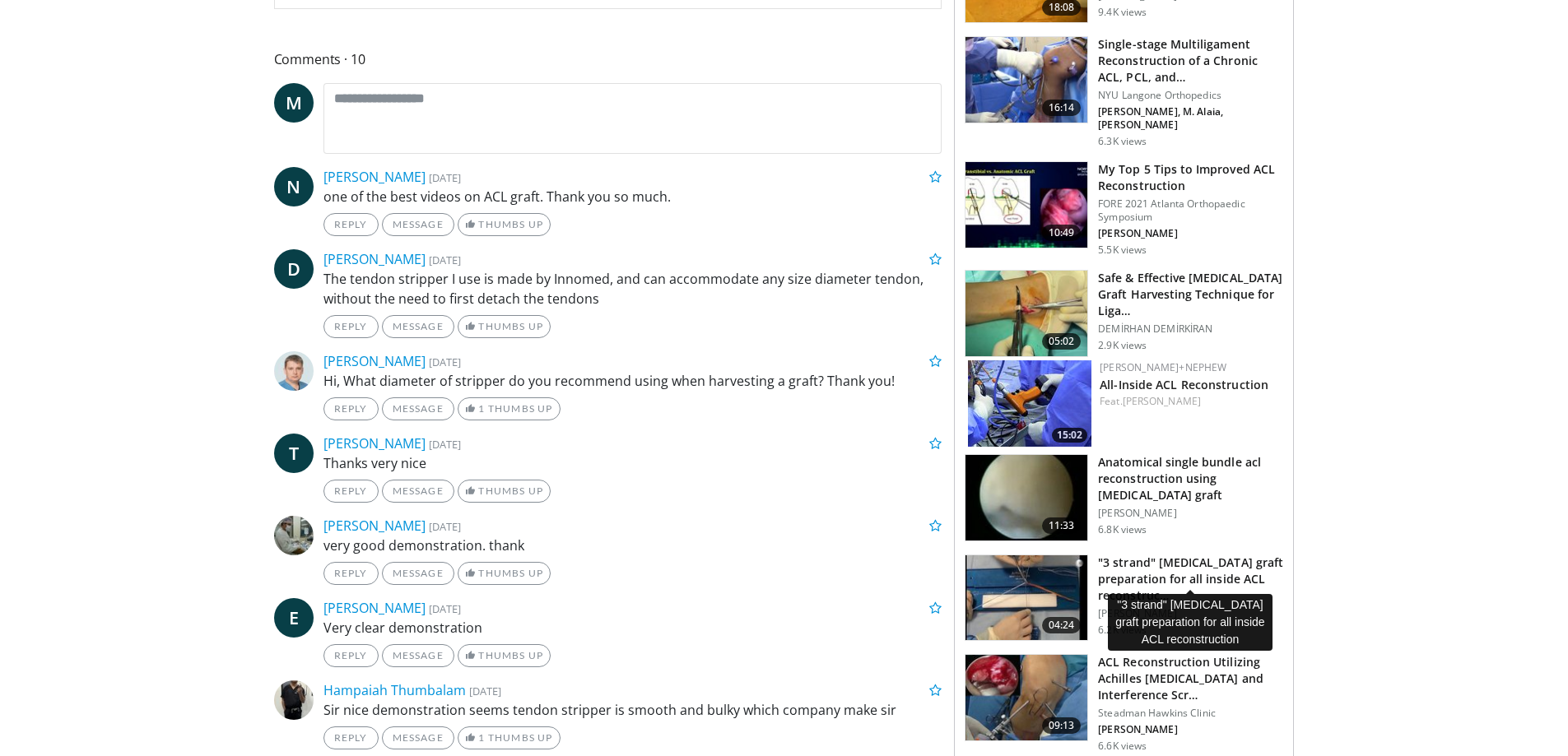
click at [1204, 564] on h3 ""3 strand" hamstring graft preparation for all inside ACL reconstruc…" at bounding box center [1191, 579] width 185 height 50
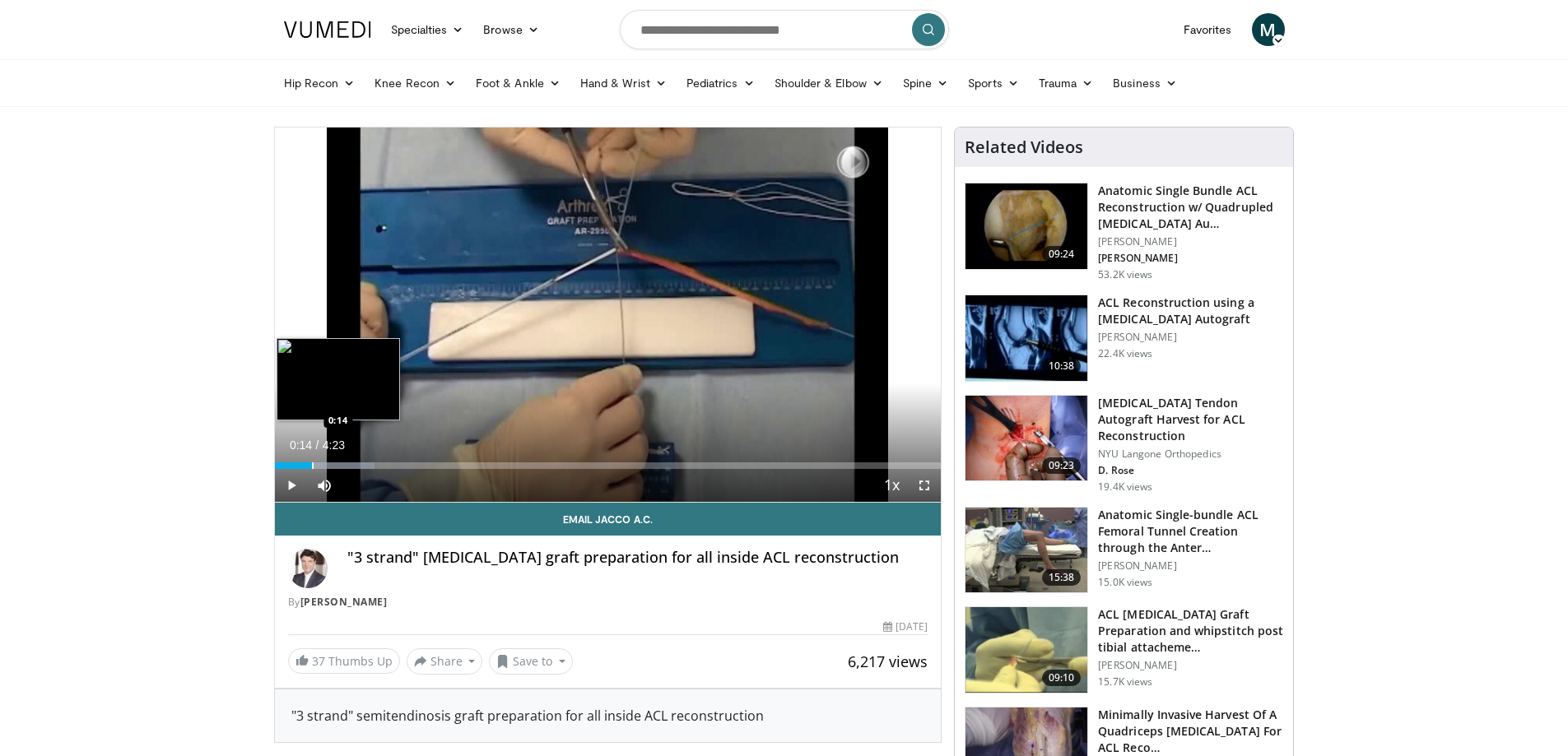
click at [312, 466] on div "Progress Bar" at bounding box center [312, 465] width 2 height 7
click at [358, 465] on div "Progress Bar" at bounding box center [359, 465] width 2 height 7
click at [392, 467] on div "Progress Bar" at bounding box center [382, 465] width 195 height 7
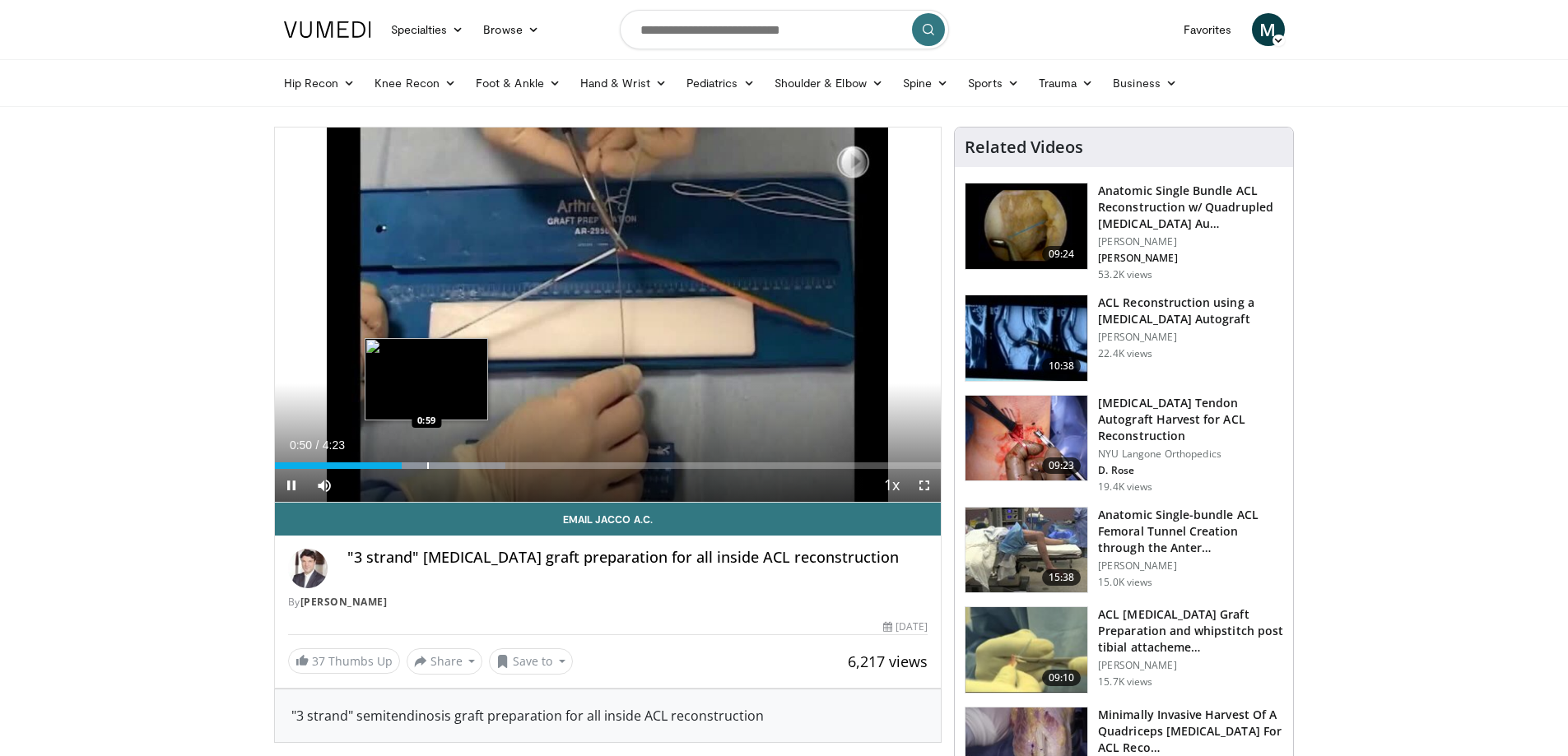
click at [428, 466] on div "Progress Bar" at bounding box center [428, 465] width 2 height 7
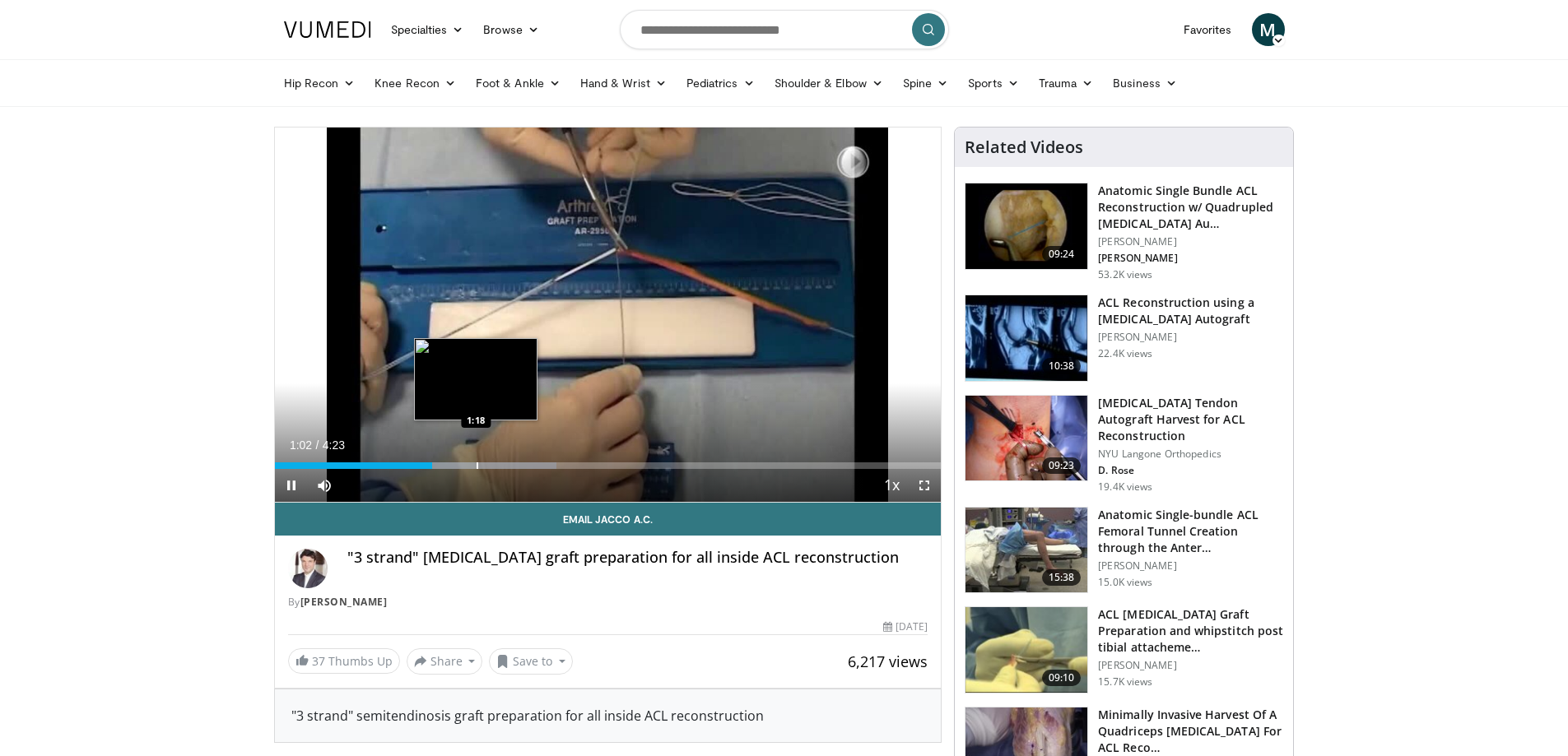
click at [478, 468] on div "Progress Bar" at bounding box center [477, 465] width 2 height 7
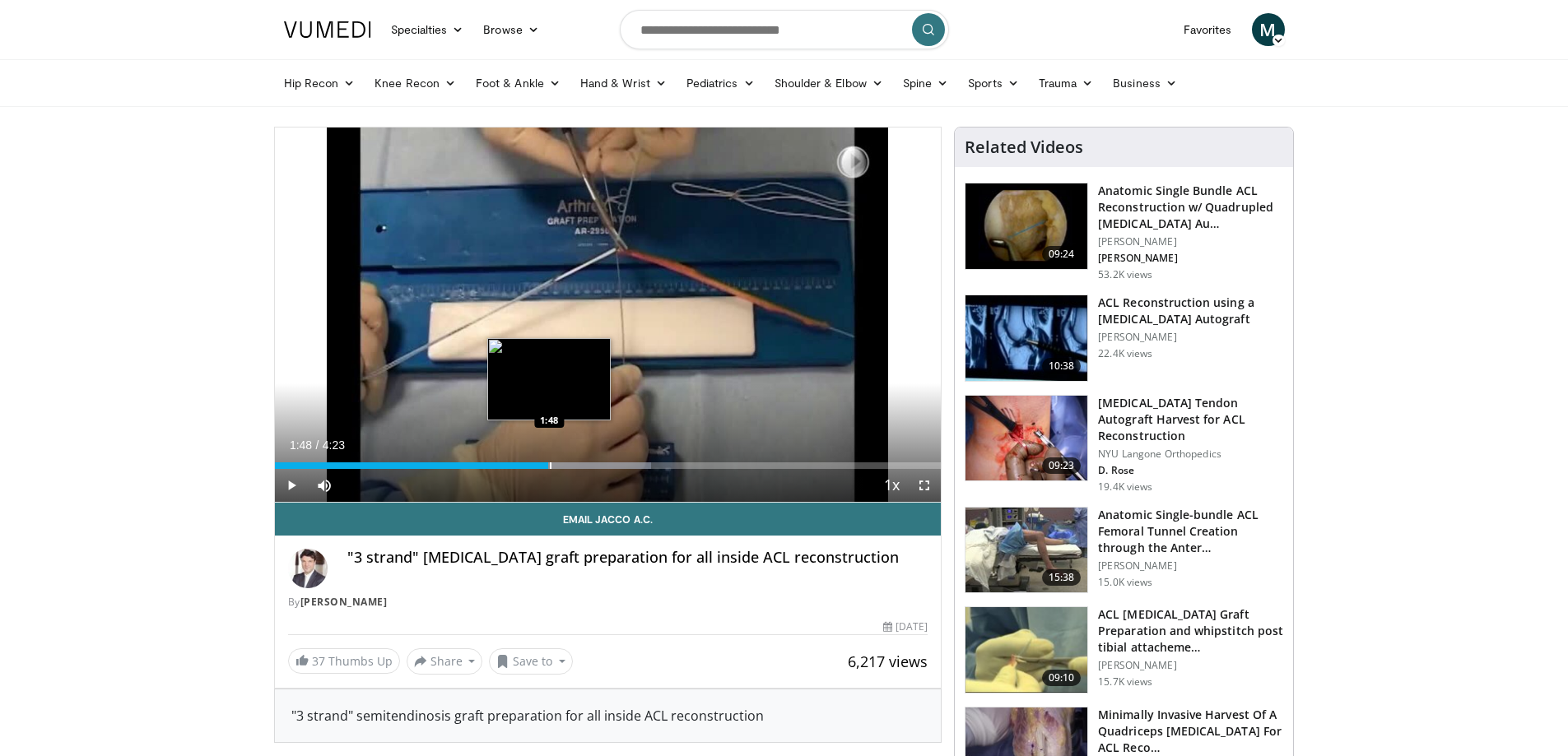
click at [550, 464] on div "Progress Bar" at bounding box center [551, 465] width 2 height 7
click at [596, 468] on div "Progress Bar" at bounding box center [597, 465] width 2 height 7
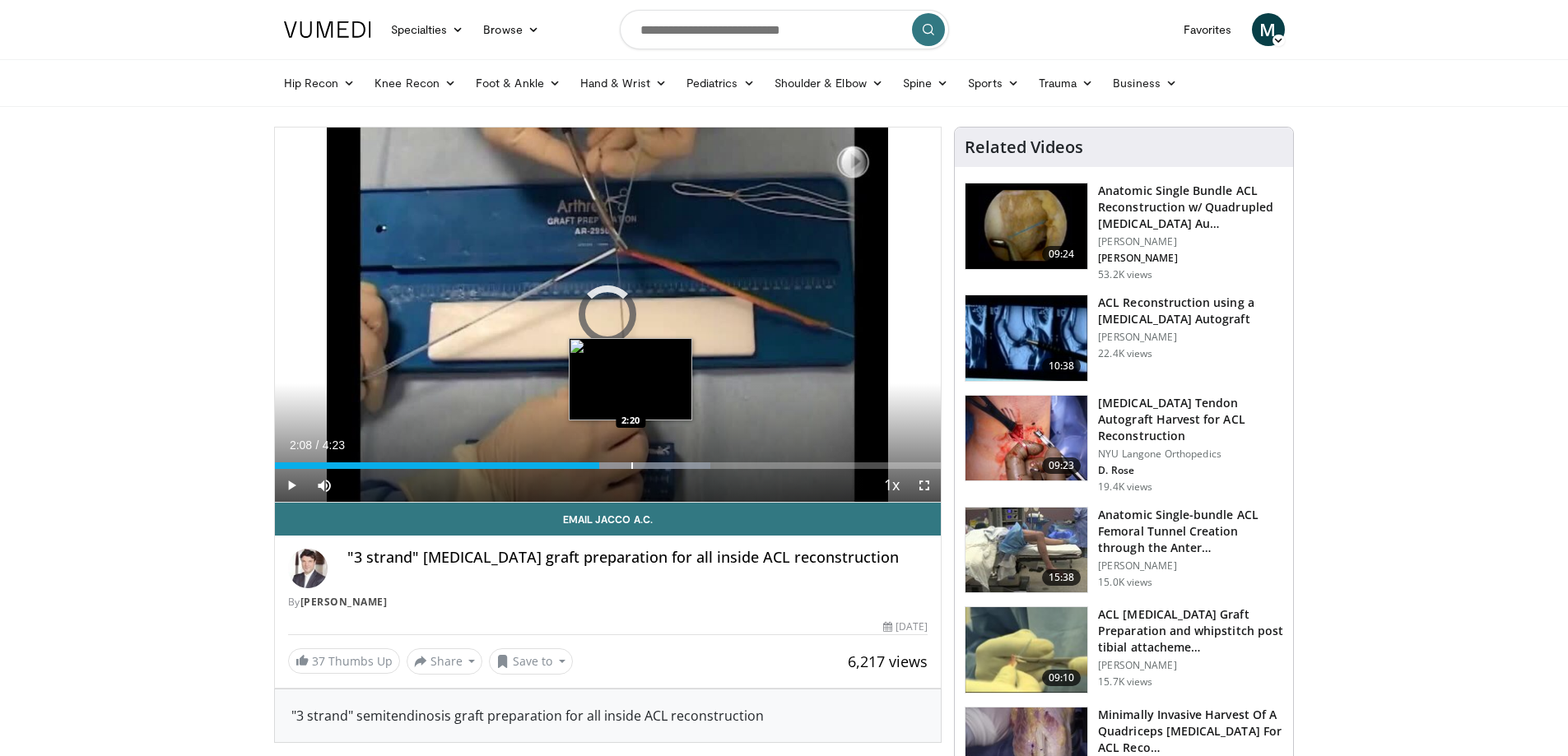
click at [632, 468] on div "Progress Bar" at bounding box center [632, 465] width 2 height 7
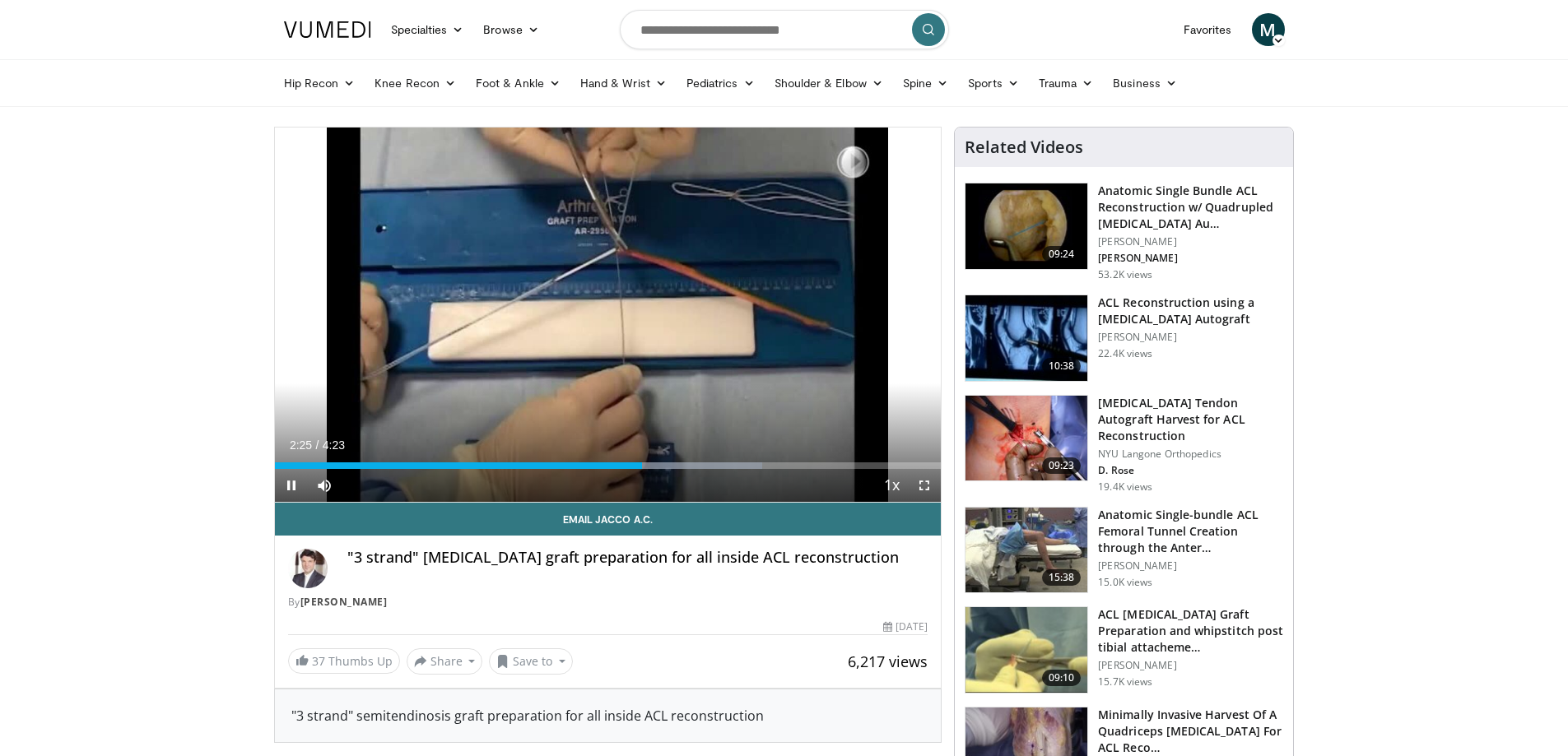
click at [694, 469] on div "Current Time 2:25 / Duration 4:23 Pause Skip Backward Skip Forward Mute 63% Loa…" at bounding box center [608, 485] width 667 height 33
click at [698, 462] on div "Progress Bar" at bounding box center [699, 465] width 2 height 7
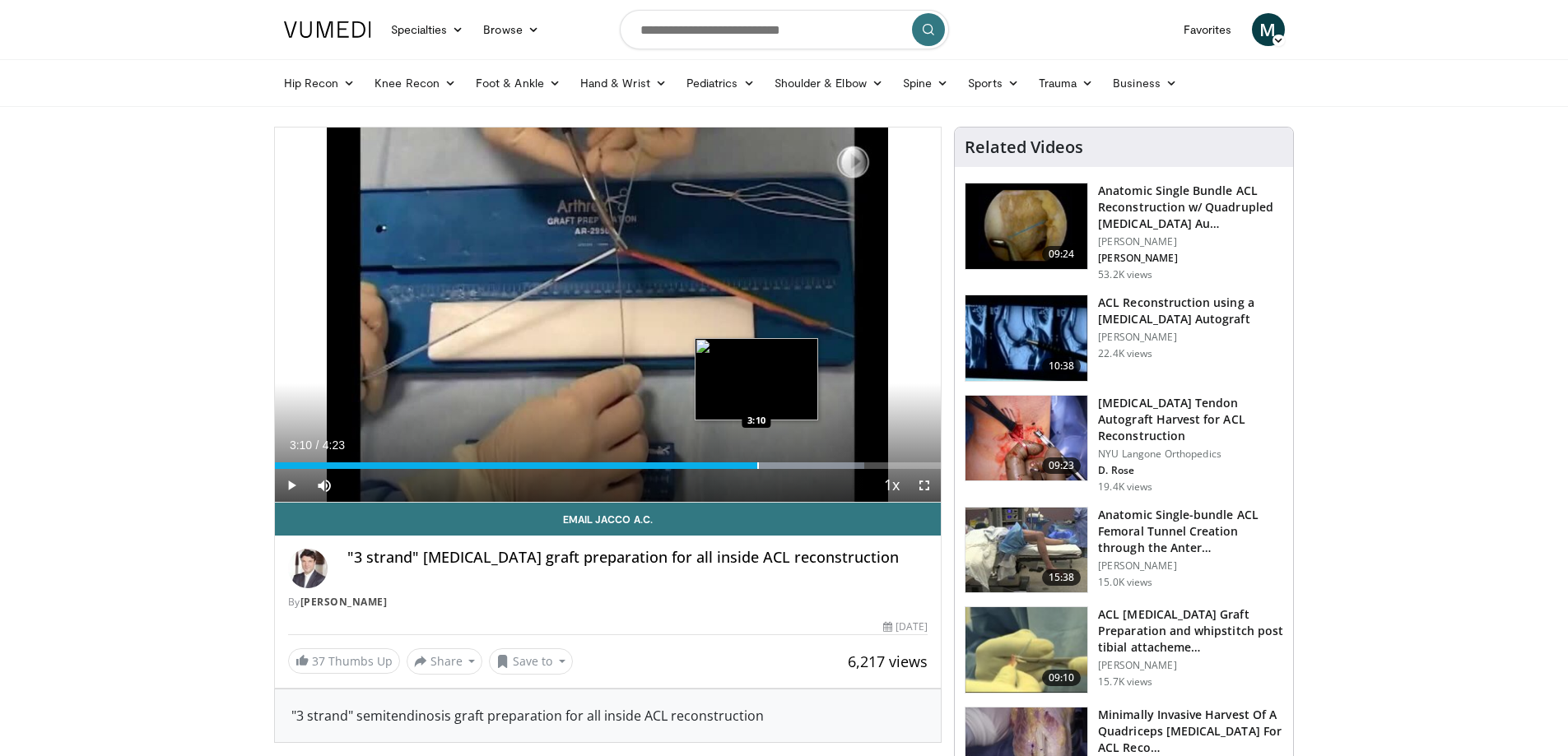
click at [757, 461] on div "Loaded : 88.54% 3:10 3:10" at bounding box center [608, 461] width 667 height 16
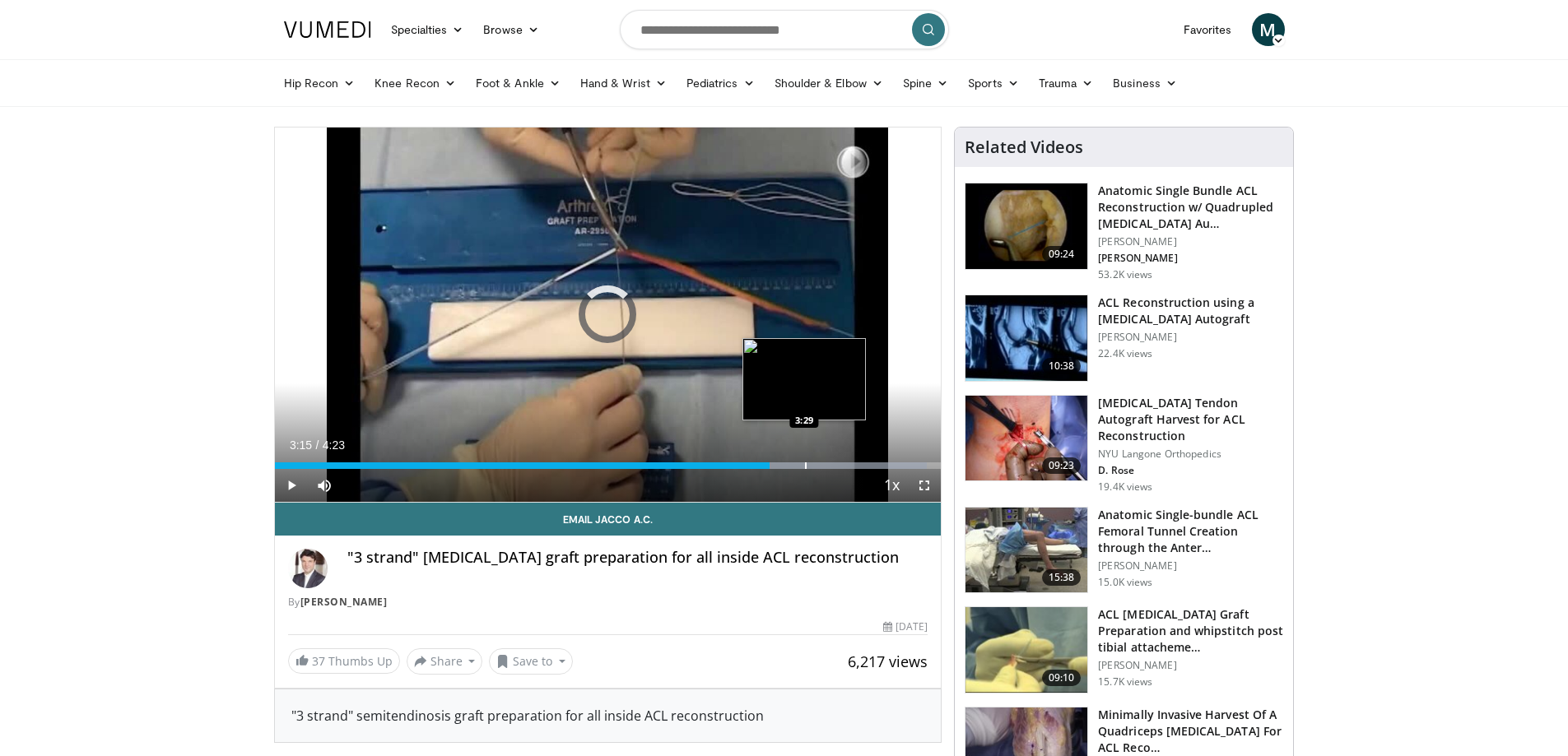
click at [805, 463] on div "Progress Bar" at bounding box center [806, 465] width 2 height 7
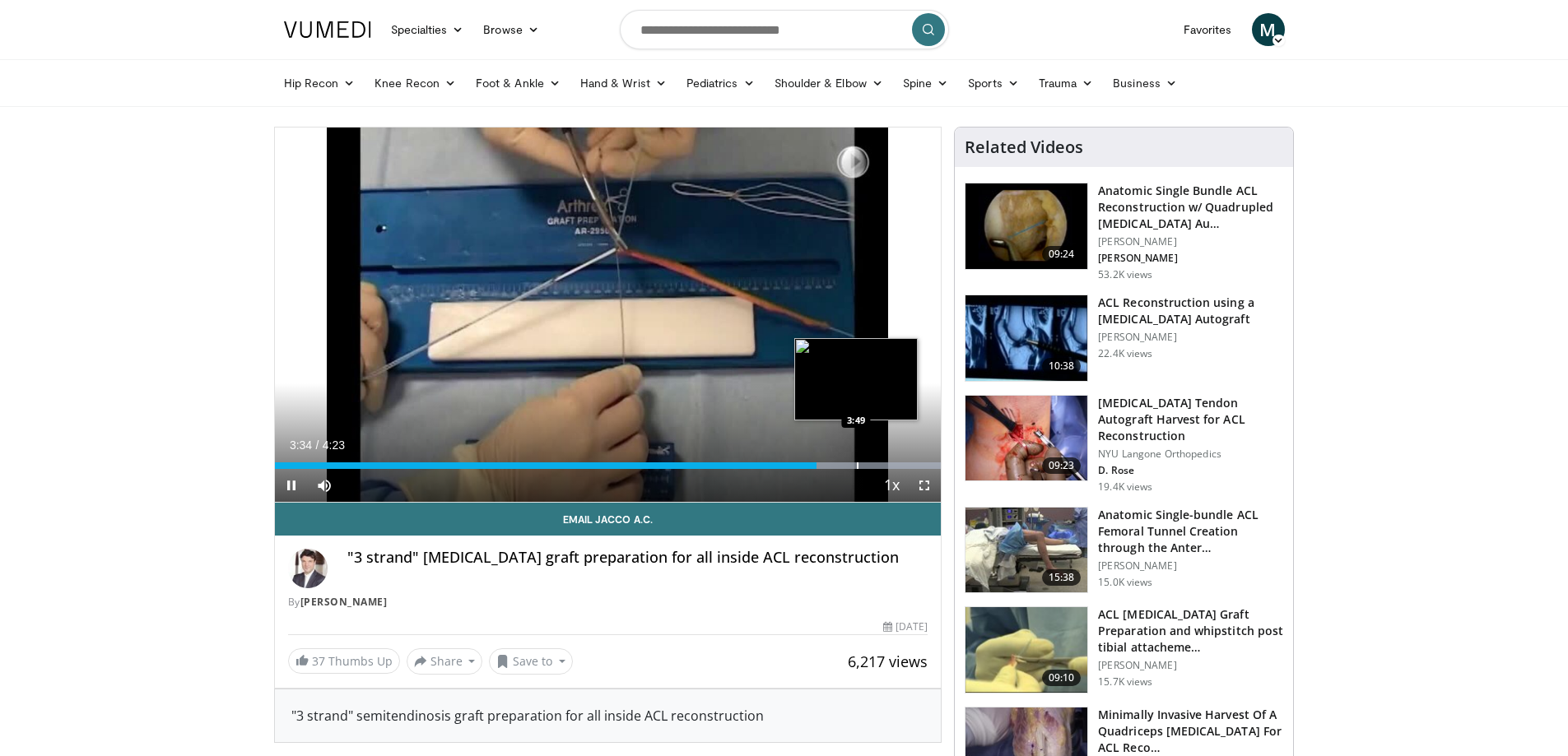
click at [857, 464] on div "Progress Bar" at bounding box center [858, 465] width 2 height 7
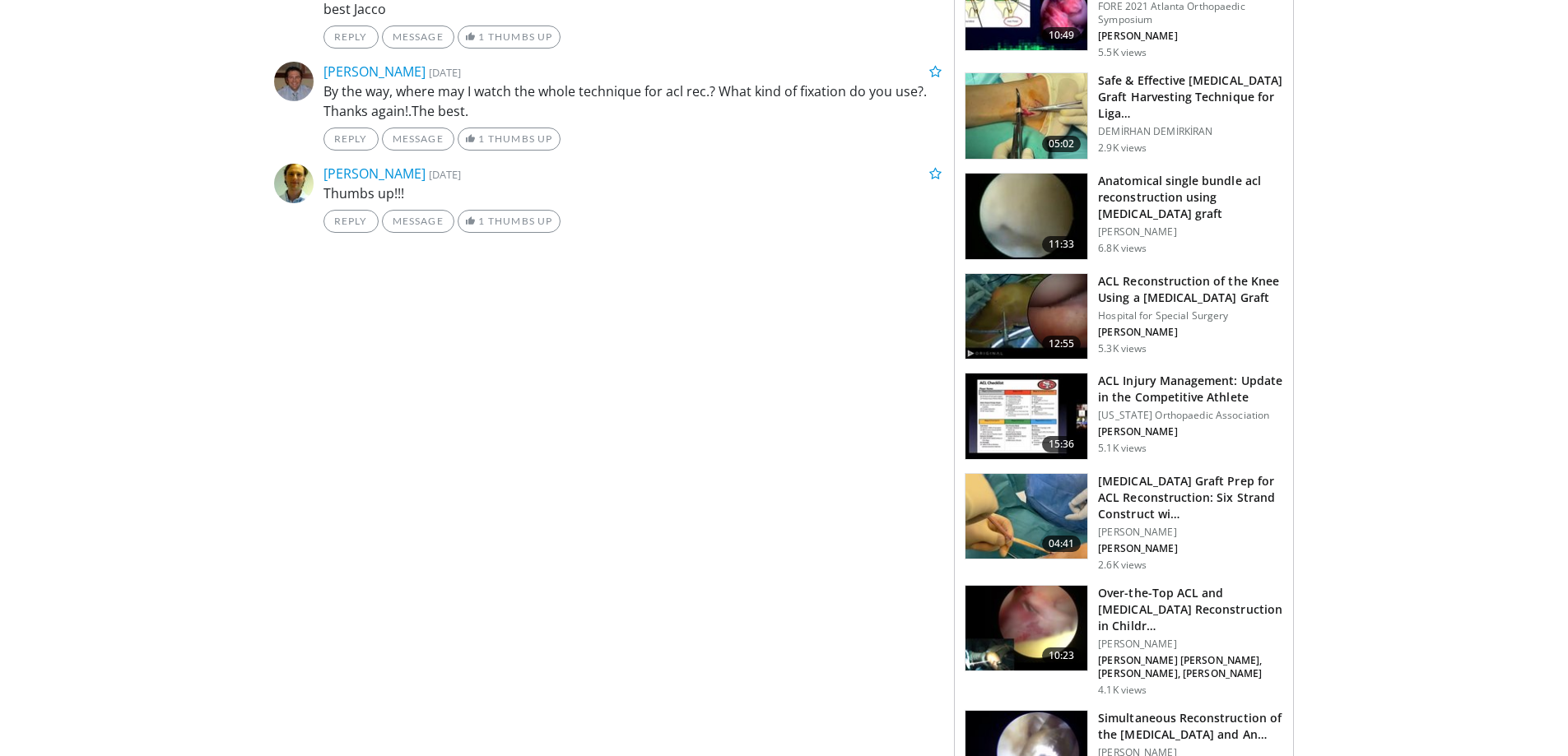
scroll to position [988, 0]
